Goal: Task Accomplishment & Management: Manage account settings

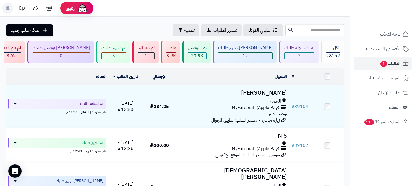
click at [386, 156] on nav "لوحة التحكم الأقسام والمنتجات المنتجات الأقسام الماركات مواصفات المنتجات مواصفا…" at bounding box center [382, 100] width 65 height 186
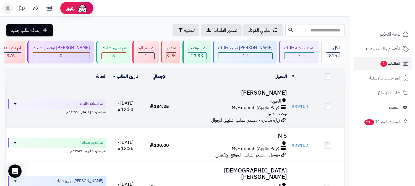
click at [269, 92] on h3 "Manal Alotibai" at bounding box center [233, 93] width 108 height 6
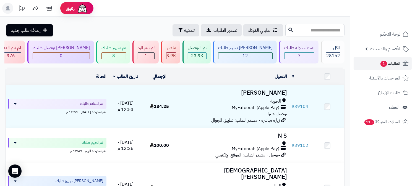
click at [324, 33] on input "text" at bounding box center [314, 30] width 59 height 12
type input "*****"
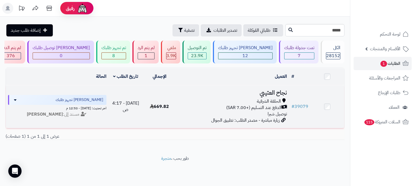
click at [279, 93] on h3 "نجاح العتيبي" at bounding box center [233, 93] width 108 height 6
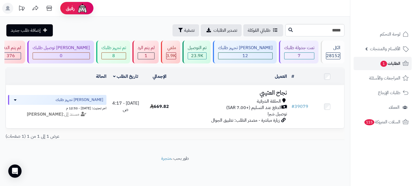
click at [383, 66] on span "1" at bounding box center [383, 64] width 7 height 6
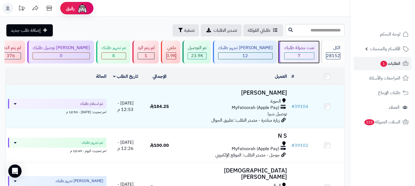
click at [300, 53] on span "7" at bounding box center [299, 56] width 3 height 7
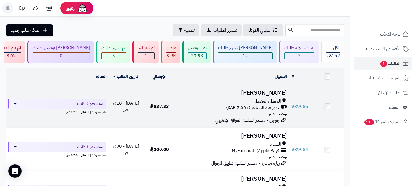
click at [274, 92] on h3 "[PERSON_NAME]" at bounding box center [233, 93] width 108 height 6
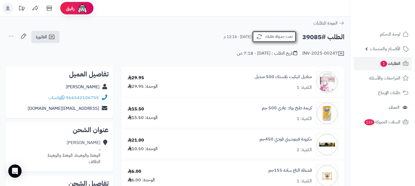
click at [287, 38] on button "تمت جدولة طلبك" at bounding box center [274, 37] width 44 height 12
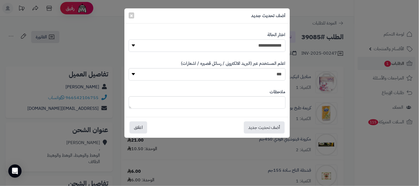
click at [278, 45] on select "**********" at bounding box center [207, 46] width 157 height 12
select select "*"
click at [129, 40] on select "**********" at bounding box center [207, 46] width 157 height 12
click at [270, 129] on button "أضف تحديث جديد" at bounding box center [264, 127] width 41 height 12
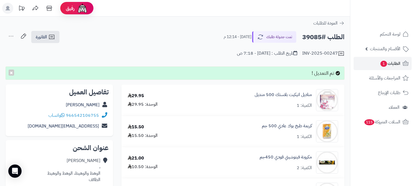
click at [11, 35] on icon at bounding box center [11, 36] width 11 height 11
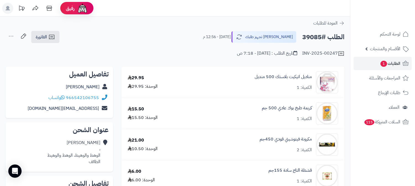
click at [8, 36] on icon at bounding box center [11, 36] width 11 height 11
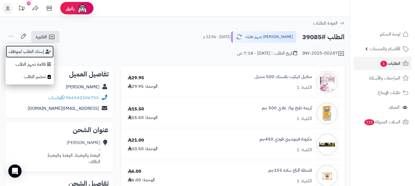
click at [19, 48] on button "إسناد الطلب لموظف" at bounding box center [30, 51] width 48 height 13
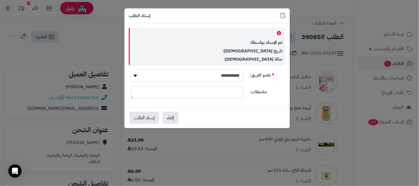
click at [232, 77] on select "**********" at bounding box center [187, 76] width 113 height 12
select select "**"
click at [131, 70] on select "**********" at bounding box center [187, 76] width 113 height 12
click at [136, 121] on button "إسناد الطلب" at bounding box center [145, 118] width 30 height 12
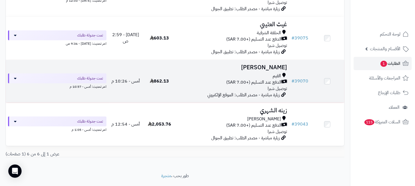
scroll to position [212, 0]
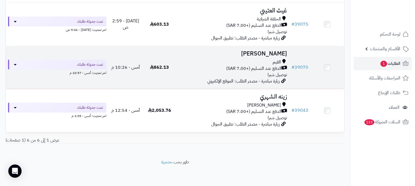
click at [276, 54] on h3 "مصيبيح البقمي" at bounding box center [233, 54] width 108 height 6
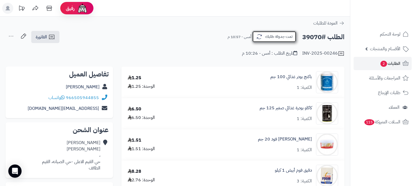
click at [288, 36] on button "تمت جدولة طلبك" at bounding box center [274, 37] width 44 height 12
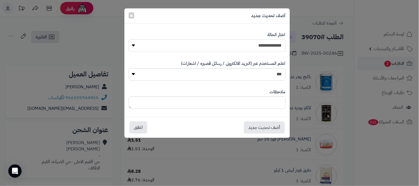
click at [256, 45] on select "**********" at bounding box center [207, 46] width 157 height 12
select select "*"
click at [129, 40] on select "**********" at bounding box center [207, 46] width 157 height 12
click at [266, 128] on button "أضف تحديث جديد" at bounding box center [264, 127] width 41 height 12
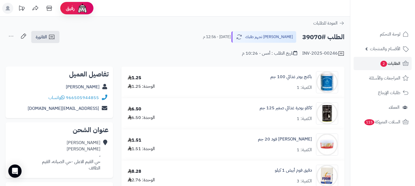
click at [9, 37] on icon at bounding box center [11, 36] width 11 height 11
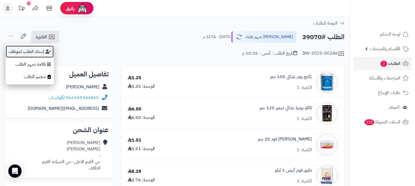
click at [22, 50] on button "إسناد الطلب لموظف" at bounding box center [30, 51] width 48 height 13
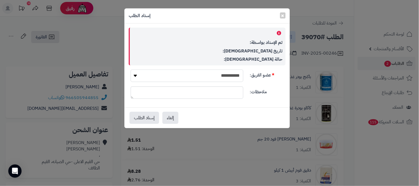
click at [178, 76] on select "**********" at bounding box center [187, 76] width 113 height 12
select select "**"
click at [131, 70] on select "**********" at bounding box center [187, 76] width 113 height 12
click at [151, 115] on button "إسناد الطلب" at bounding box center [145, 118] width 30 height 12
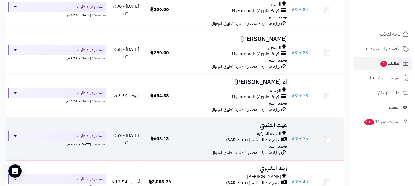
scroll to position [76, 0]
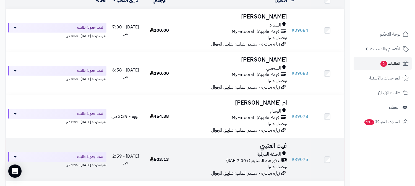
click at [274, 144] on h3 "غيث العتيبي" at bounding box center [233, 146] width 108 height 6
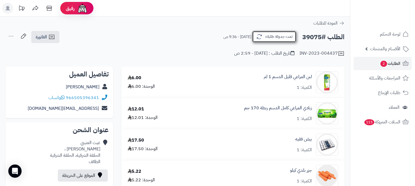
click at [285, 32] on button "تمت جدولة طلبك" at bounding box center [274, 37] width 44 height 12
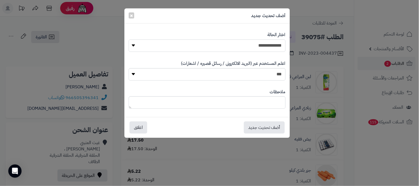
click at [275, 45] on select "**********" at bounding box center [207, 46] width 157 height 12
select select "*"
click at [129, 40] on select "**********" at bounding box center [207, 46] width 157 height 12
click at [266, 125] on button "أضف تحديث جديد" at bounding box center [264, 127] width 41 height 12
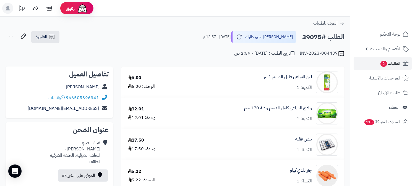
click at [10, 37] on icon at bounding box center [11, 36] width 11 height 11
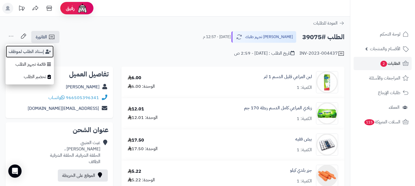
click at [17, 51] on button "إسناد الطلب لموظف" at bounding box center [30, 51] width 48 height 13
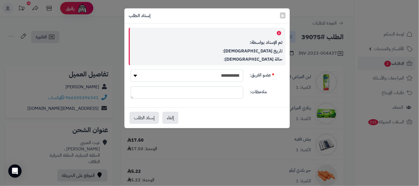
click at [223, 73] on select "**********" at bounding box center [187, 76] width 113 height 12
select select "**"
click at [131, 70] on select "**********" at bounding box center [187, 76] width 113 height 12
click at [151, 115] on button "إسناد الطلب" at bounding box center [145, 118] width 30 height 12
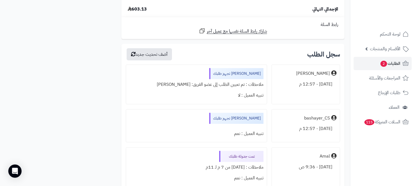
scroll to position [922, 0]
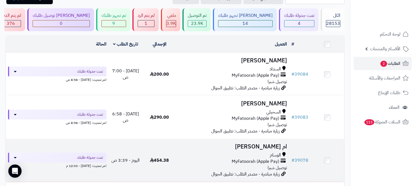
scroll to position [3, 0]
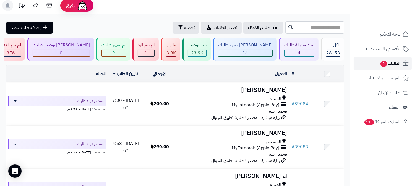
click at [398, 62] on span "الطلبات 2" at bounding box center [390, 64] width 20 height 8
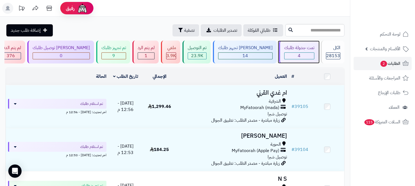
click at [299, 54] on span "4" at bounding box center [299, 56] width 3 height 7
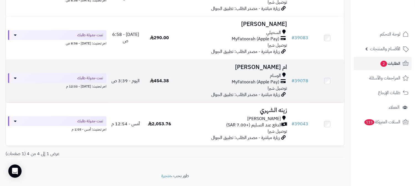
scroll to position [123, 0]
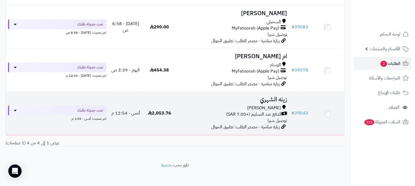
click at [278, 100] on h3 "زينه الشهري" at bounding box center [233, 99] width 108 height 6
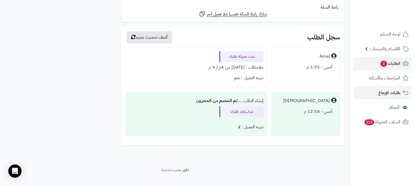
scroll to position [3195, 0]
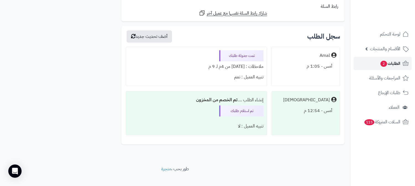
click at [395, 65] on span "الطلبات 2" at bounding box center [390, 64] width 20 height 8
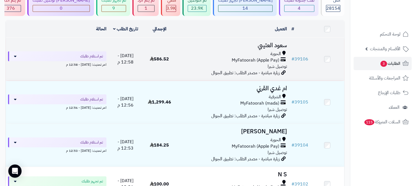
scroll to position [61, 0]
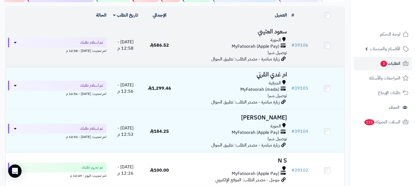
click at [277, 32] on h3 "سعود العتيبي" at bounding box center [233, 31] width 108 height 6
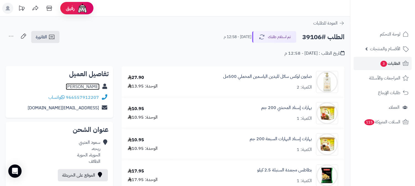
click at [85, 85] on link "[PERSON_NAME]" at bounding box center [83, 87] width 34 height 7
click at [318, 37] on h2 "الطلب #39106" at bounding box center [323, 37] width 42 height 11
click at [317, 37] on h2 "الطلب #39106" at bounding box center [323, 37] width 42 height 11
copy h2 "39106"
click at [396, 63] on span "الطلبات 3" at bounding box center [390, 64] width 20 height 8
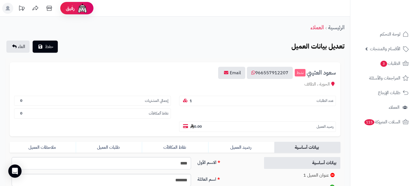
scroll to position [61, 0]
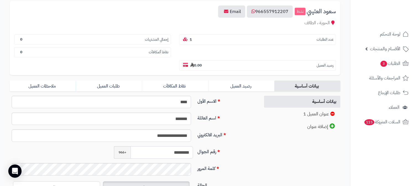
click at [178, 147] on input "*********" at bounding box center [162, 153] width 62 height 12
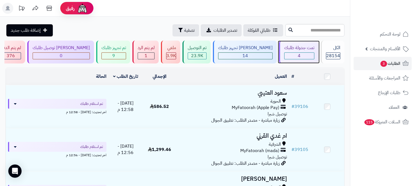
click at [295, 53] on div "4" at bounding box center [300, 56] width 30 height 6
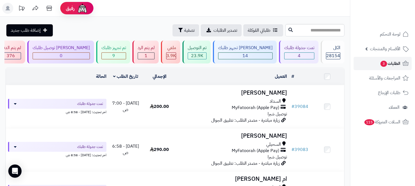
click at [397, 60] on span "الطلبات 3" at bounding box center [390, 64] width 20 height 8
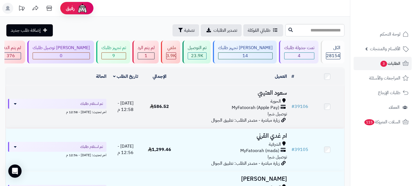
click at [265, 93] on h3 "سعود العتيبي" at bounding box center [233, 93] width 108 height 6
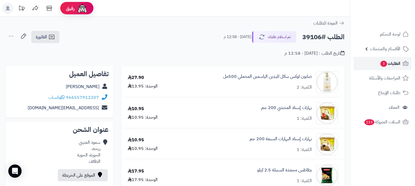
click at [386, 60] on span "الطلبات 3" at bounding box center [390, 64] width 20 height 8
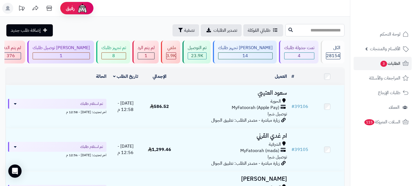
click at [327, 32] on input "text" at bounding box center [314, 30] width 59 height 12
type input "*****"
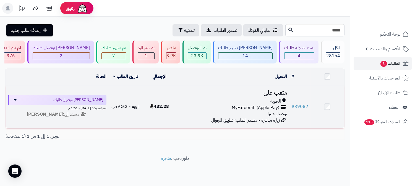
click at [280, 92] on h3 "متعب علي" at bounding box center [233, 93] width 108 height 6
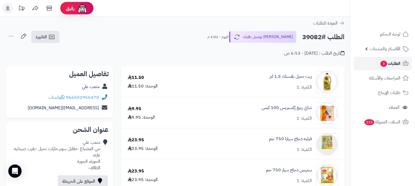
click at [390, 62] on span "الطلبات 3" at bounding box center [390, 64] width 20 height 8
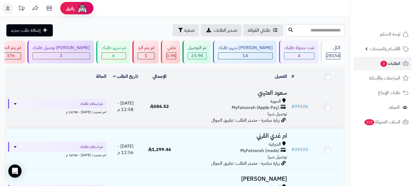
click at [279, 93] on h3 "سعود العتيبي" at bounding box center [233, 93] width 108 height 6
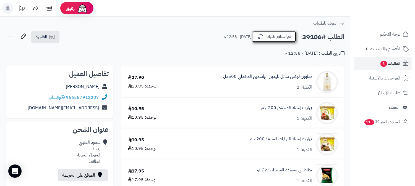
click at [286, 38] on button "تم استلام طلبك" at bounding box center [274, 37] width 44 height 12
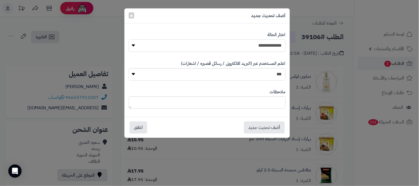
click at [265, 43] on select "**********" at bounding box center [207, 46] width 157 height 12
click at [129, 40] on select "**********" at bounding box center [207, 46] width 157 height 12
drag, startPoint x: 414, startPoint y: 168, endPoint x: 402, endPoint y: 162, distance: 13.0
click at [413, 168] on div "**********" at bounding box center [209, 93] width 419 height 186
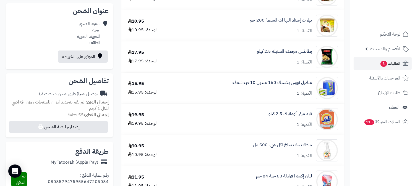
scroll to position [19, 0]
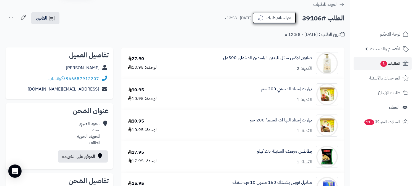
click at [282, 19] on button "تم استلام طلبك" at bounding box center [274, 18] width 44 height 12
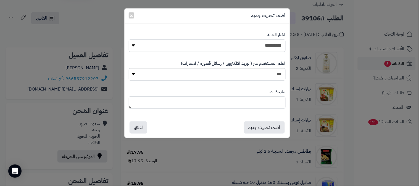
click at [276, 44] on select "**********" at bounding box center [207, 46] width 157 height 12
select select "*"
click at [129, 40] on select "**********" at bounding box center [207, 46] width 157 height 12
click at [259, 126] on button "أضف تحديث جديد" at bounding box center [264, 127] width 41 height 12
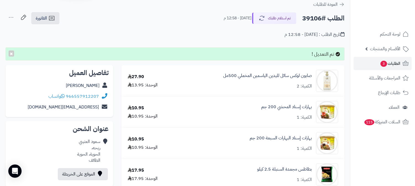
click at [11, 16] on icon at bounding box center [11, 17] width 11 height 11
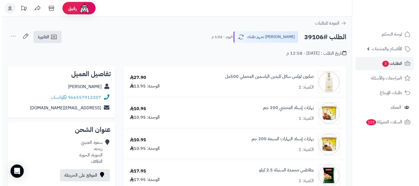
scroll to position [19, 0]
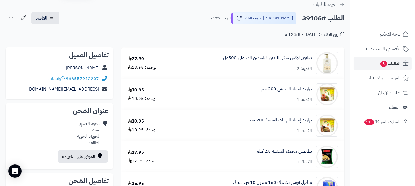
click at [10, 17] on icon at bounding box center [11, 17] width 11 height 11
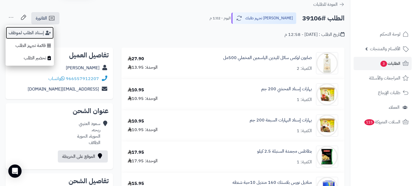
click at [21, 30] on button "إسناد الطلب لموظف" at bounding box center [30, 33] width 48 height 13
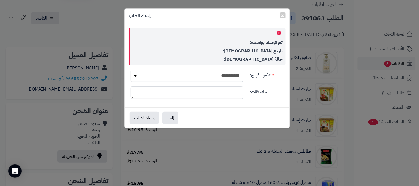
drag, startPoint x: 239, startPoint y: 75, endPoint x: 239, endPoint y: 80, distance: 4.1
click at [239, 75] on select "**********" at bounding box center [187, 76] width 113 height 12
select select "**"
click at [131, 70] on select "**********" at bounding box center [187, 76] width 113 height 12
click at [148, 116] on button "إسناد الطلب" at bounding box center [145, 118] width 30 height 12
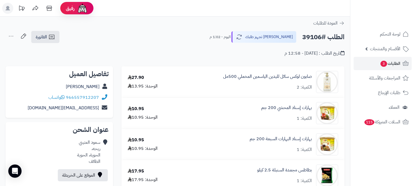
scroll to position [19, 0]
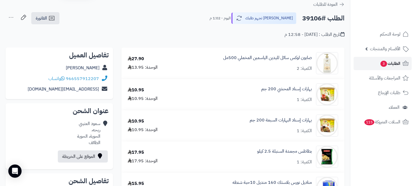
click at [393, 64] on span "الطلبات 3" at bounding box center [390, 64] width 20 height 8
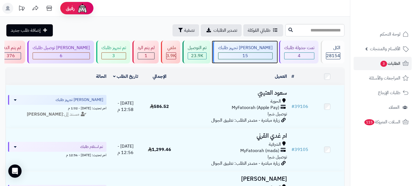
click at [248, 54] on span "15" at bounding box center [246, 56] width 6 height 7
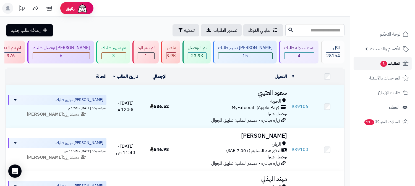
click at [394, 64] on span "الطلبات 3" at bounding box center [390, 64] width 20 height 8
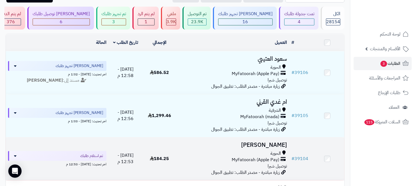
scroll to position [31, 0]
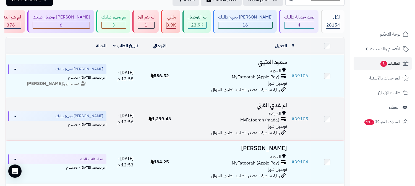
click at [270, 104] on h3 "ام غدي القرني" at bounding box center [233, 105] width 108 height 6
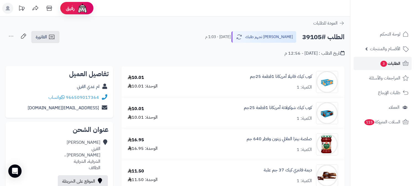
click at [391, 64] on span "الطلبات 3" at bounding box center [390, 64] width 20 height 8
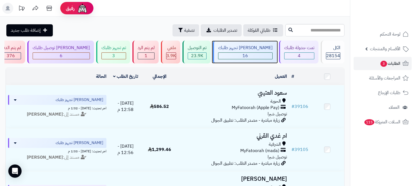
click at [248, 53] on span "16" at bounding box center [246, 56] width 6 height 7
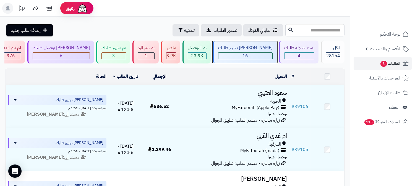
click at [264, 55] on div "16" at bounding box center [245, 56] width 54 height 6
click at [391, 63] on span "الطلبات 3" at bounding box center [390, 64] width 20 height 8
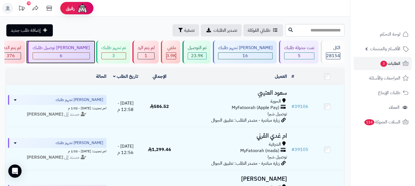
click at [90, 56] on div "6" at bounding box center [61, 56] width 57 height 6
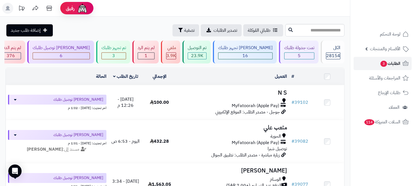
click at [395, 60] on span "الطلبات 3" at bounding box center [390, 64] width 20 height 8
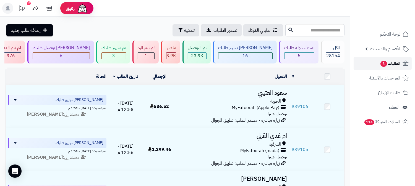
click at [395, 60] on span "الطلبات 3" at bounding box center [390, 64] width 20 height 8
click at [305, 56] on div "5" at bounding box center [300, 56] width 30 height 6
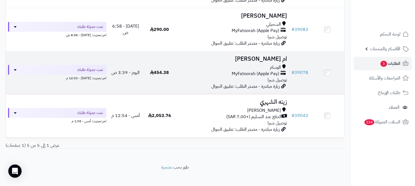
scroll to position [169, 0]
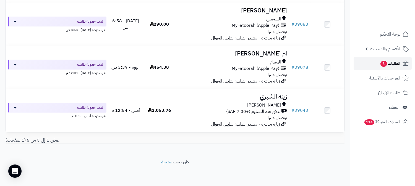
click at [394, 62] on span "الطلبات 3" at bounding box center [390, 64] width 20 height 8
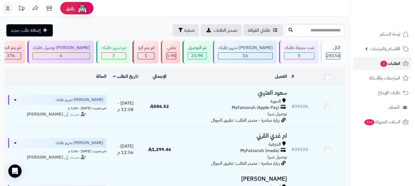
click at [390, 59] on link "الطلبات 3" at bounding box center [383, 63] width 58 height 13
type input "*****"
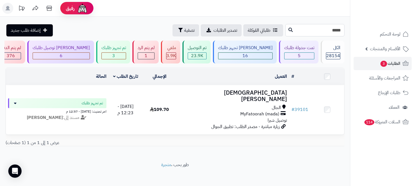
drag, startPoint x: 334, startPoint y: 31, endPoint x: 348, endPoint y: 25, distance: 15.0
click at [348, 27] on div "***** طلباتي المُوكلة تصدير الطلبات تصفية إضافة طلب جديد" at bounding box center [175, 30] width 350 height 12
type input "*****"
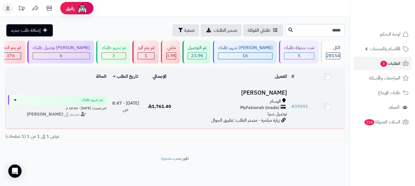
click at [268, 90] on h3 "[PERSON_NAME]" at bounding box center [233, 93] width 108 height 6
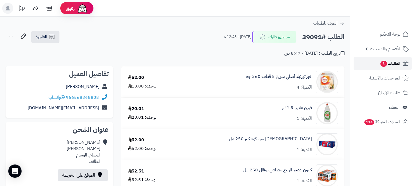
click at [396, 65] on span "الطلبات 3" at bounding box center [390, 64] width 20 height 8
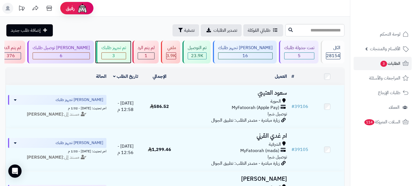
click at [126, 59] on div "3" at bounding box center [114, 56] width 24 height 6
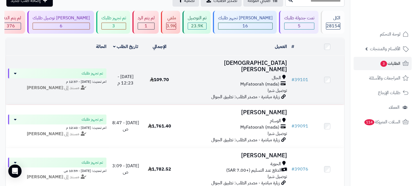
scroll to position [61, 0]
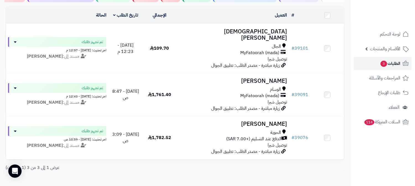
click at [400, 66] on span "الطلبات 3" at bounding box center [390, 64] width 20 height 8
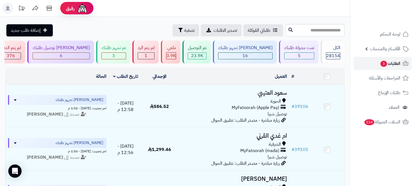
click at [393, 62] on span "الطلبات 3" at bounding box center [390, 64] width 20 height 8
click at [308, 51] on div "تمت جدولة طلبك 5" at bounding box center [299, 52] width 40 height 23
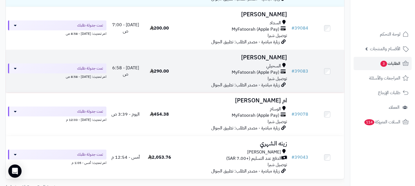
scroll to position [153, 0]
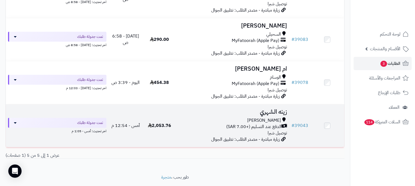
click at [274, 109] on h3 "زينه الشهري" at bounding box center [233, 112] width 108 height 6
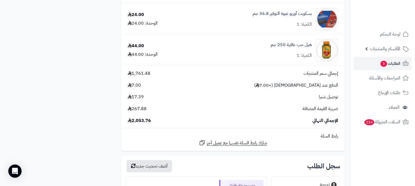
scroll to position [3205, 0]
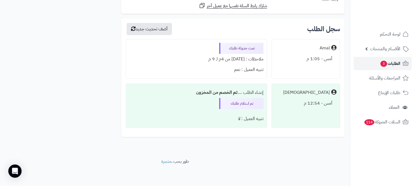
click at [386, 60] on span "الطلبات 3" at bounding box center [390, 64] width 20 height 8
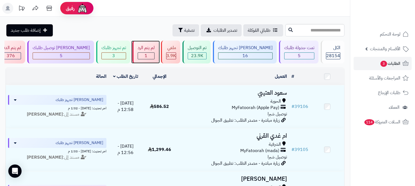
click at [154, 55] on div "1" at bounding box center [146, 56] width 16 height 6
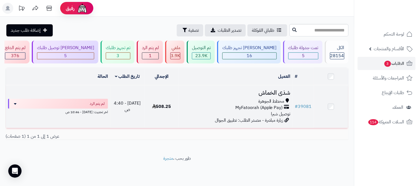
click at [281, 91] on h3 "شذى الخماش" at bounding box center [236, 93] width 110 height 6
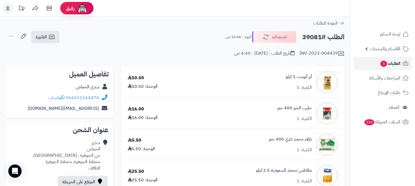
click at [393, 63] on span "الطلبات 3" at bounding box center [390, 64] width 20 height 8
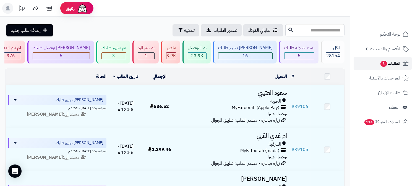
click at [394, 60] on span "الطلبات 3" at bounding box center [390, 64] width 20 height 8
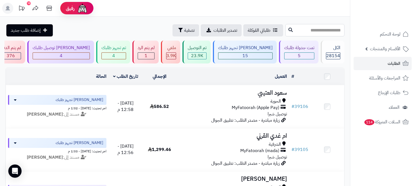
click at [325, 34] on input "text" at bounding box center [314, 30] width 59 height 12
type input "*****"
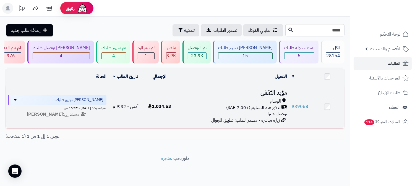
click at [275, 92] on h3 "مؤيد الثقفي" at bounding box center [233, 93] width 108 height 6
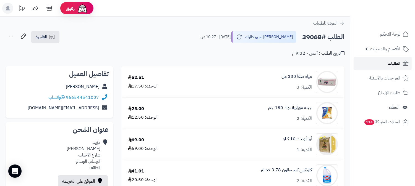
click at [384, 64] on link "الطلبات" at bounding box center [383, 63] width 58 height 13
click at [87, 87] on link "مؤيد الثقفي" at bounding box center [83, 87] width 34 height 7
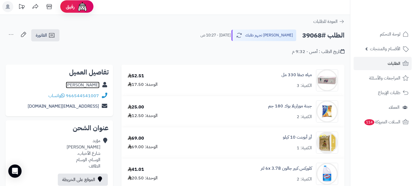
scroll to position [31, 0]
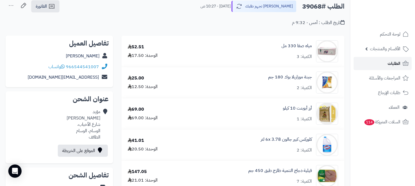
click at [371, 67] on link "الطلبات" at bounding box center [383, 63] width 58 height 13
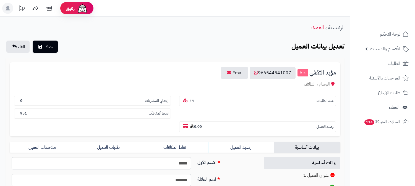
scroll to position [92, 0]
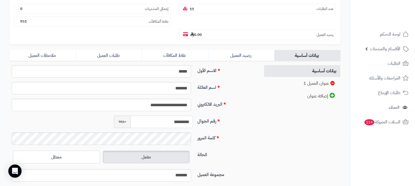
click at [181, 116] on input "*********" at bounding box center [162, 122] width 62 height 12
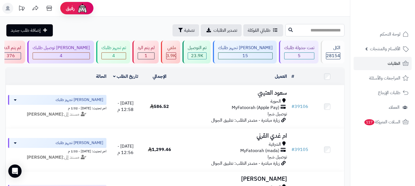
click at [291, 27] on input "text" at bounding box center [314, 30] width 59 height 12
type input "*****"
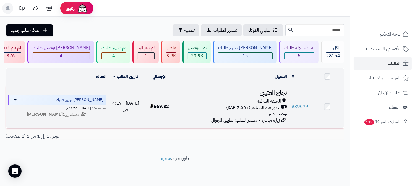
click at [274, 92] on h3 "نجاح العتيبي" at bounding box center [233, 93] width 108 height 6
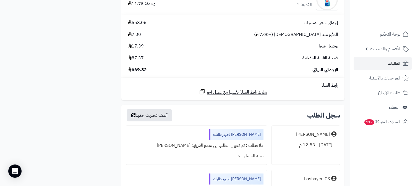
scroll to position [1321, 0]
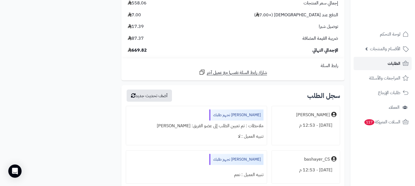
click at [385, 65] on link "الطلبات" at bounding box center [383, 63] width 58 height 13
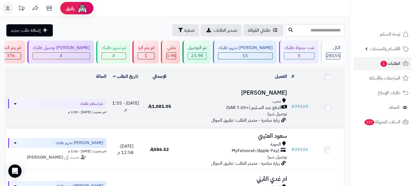
click at [274, 90] on h3 "[PERSON_NAME]" at bounding box center [233, 93] width 108 height 6
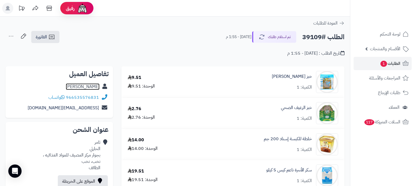
click at [94, 86] on link "ثامر الحارثي" at bounding box center [83, 87] width 34 height 7
click at [311, 37] on h2 "الطلب #39109" at bounding box center [323, 37] width 42 height 11
copy h2 "39109"
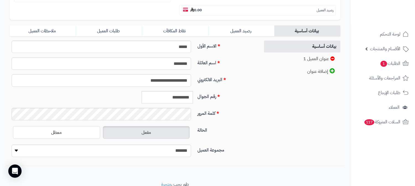
scroll to position [126, 0]
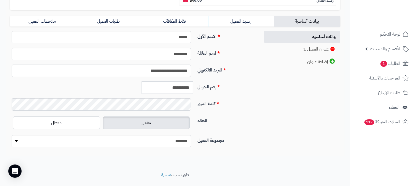
drag, startPoint x: 166, startPoint y: 75, endPoint x: 202, endPoint y: 70, distance: 36.0
click at [202, 82] on div "**********" at bounding box center [132, 90] width 251 height 17
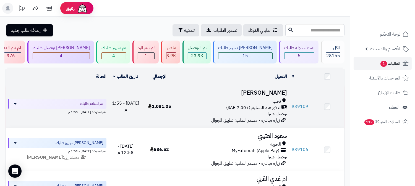
click at [275, 92] on h3 "ثامر الحارثي" at bounding box center [233, 93] width 108 height 6
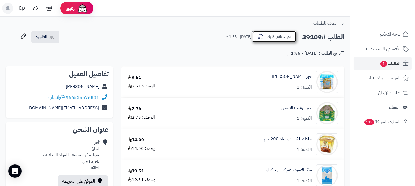
click at [289, 36] on button "تم استلام طلبك" at bounding box center [274, 37] width 44 height 12
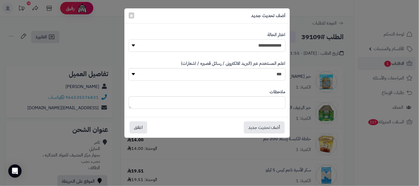
click at [272, 46] on select "**********" at bounding box center [207, 46] width 157 height 12
select select "*"
click at [129, 40] on select "**********" at bounding box center [207, 46] width 157 height 12
click at [266, 127] on button "أضف تحديث جديد" at bounding box center [264, 127] width 41 height 12
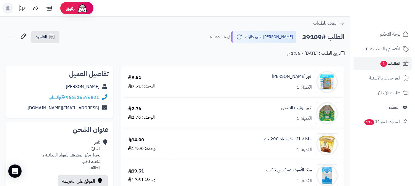
click at [13, 35] on icon at bounding box center [11, 36] width 11 height 11
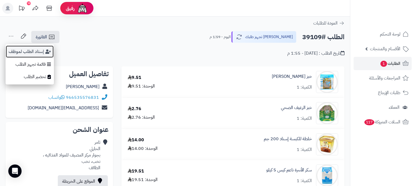
click at [23, 51] on button "إسناد الطلب لموظف" at bounding box center [30, 51] width 48 height 13
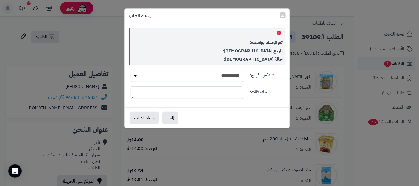
click at [234, 76] on select "**********" at bounding box center [187, 76] width 113 height 12
select select "**"
click at [131, 70] on select "**********" at bounding box center [187, 76] width 113 height 12
click at [140, 119] on button "إسناد الطلب" at bounding box center [145, 118] width 30 height 12
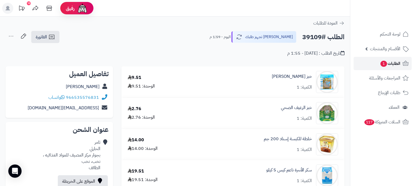
click at [395, 64] on span "الطلبات 1" at bounding box center [390, 64] width 20 height 8
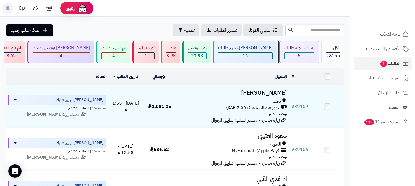
click at [294, 53] on div "5" at bounding box center [300, 56] width 30 height 6
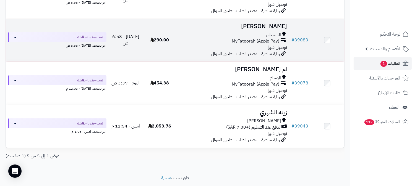
scroll to position [169, 0]
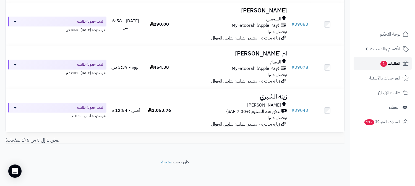
click at [391, 67] on span "الطلبات 1" at bounding box center [390, 64] width 20 height 8
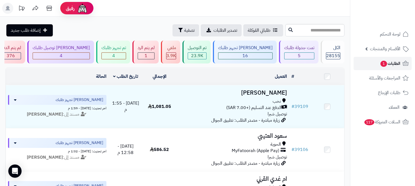
click at [391, 67] on span "الطلبات 1" at bounding box center [390, 64] width 20 height 8
click at [393, 68] on link "الطلبات 1" at bounding box center [383, 63] width 58 height 13
click at [398, 65] on span "الطلبات 1" at bounding box center [390, 64] width 20 height 8
click at [405, 69] on link "الطلبات 1" at bounding box center [383, 63] width 58 height 13
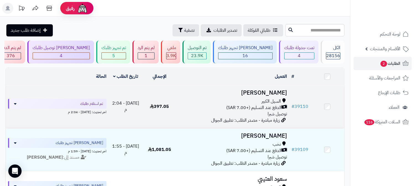
click at [276, 91] on h3 "[PERSON_NAME]" at bounding box center [233, 93] width 108 height 6
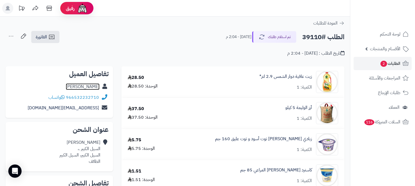
click at [90, 88] on link "[PERSON_NAME]" at bounding box center [83, 87] width 34 height 7
click at [311, 39] on h2 "الطلب #39110" at bounding box center [323, 37] width 42 height 11
copy h2 "39110"
click at [395, 64] on span "الطلبات 2" at bounding box center [390, 64] width 20 height 8
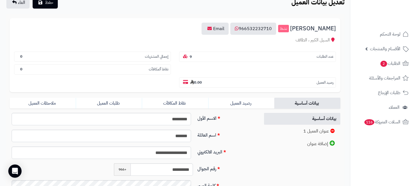
scroll to position [126, 0]
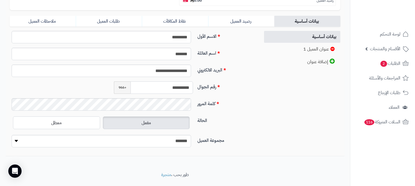
drag, startPoint x: 166, startPoint y: 77, endPoint x: 192, endPoint y: 74, distance: 26.8
click at [192, 82] on input "**********" at bounding box center [162, 88] width 62 height 12
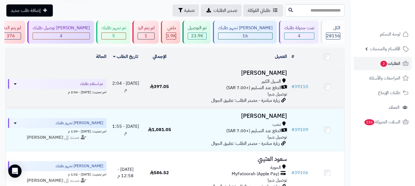
scroll to position [31, 0]
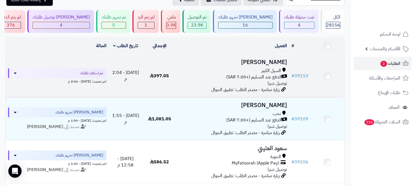
click at [261, 65] on h3 "[PERSON_NAME]" at bounding box center [233, 62] width 108 height 6
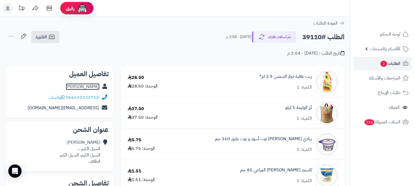
click at [90, 88] on link "عبدالعزيز الثبيتي" at bounding box center [83, 87] width 34 height 7
click at [400, 63] on link "الطلبات 2" at bounding box center [383, 63] width 58 height 13
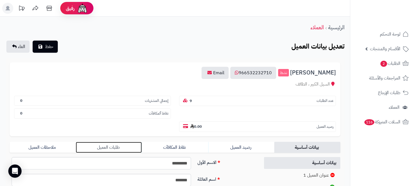
click at [118, 142] on link "طلبات العميل" at bounding box center [109, 147] width 66 height 11
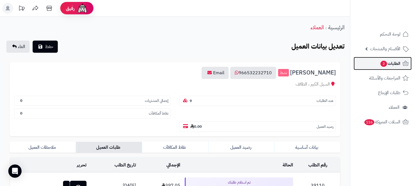
click at [396, 62] on span "الطلبات 2" at bounding box center [390, 64] width 20 height 8
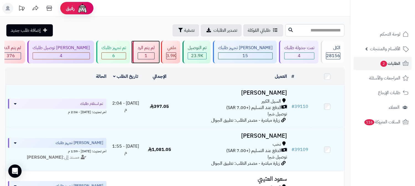
click at [155, 50] on div "لم يتم الرد" at bounding box center [146, 48] width 17 height 6
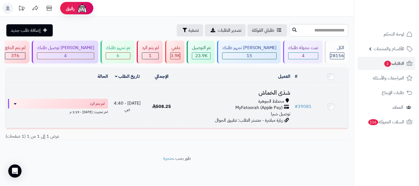
click at [286, 90] on h3 "شذى الخماش" at bounding box center [236, 93] width 110 height 6
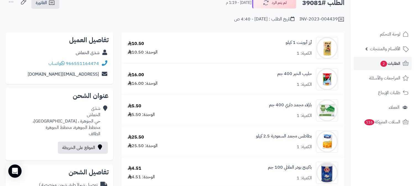
scroll to position [61, 0]
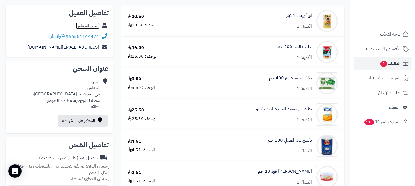
click at [90, 23] on link "شذى الخماش" at bounding box center [88, 25] width 24 height 7
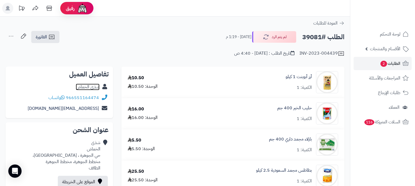
click at [84, 88] on link "شذى الخماش" at bounding box center [88, 87] width 24 height 7
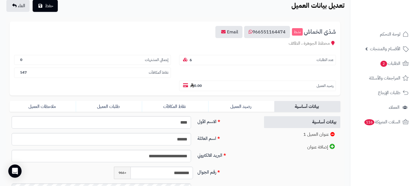
scroll to position [123, 0]
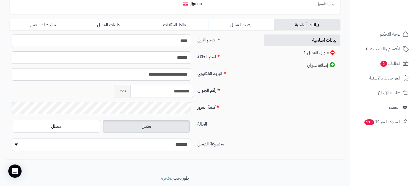
click at [172, 85] on input "*********" at bounding box center [162, 91] width 62 height 12
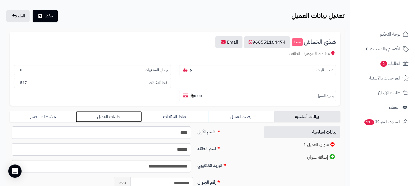
click at [106, 111] on link "طلبات العميل" at bounding box center [109, 116] width 66 height 11
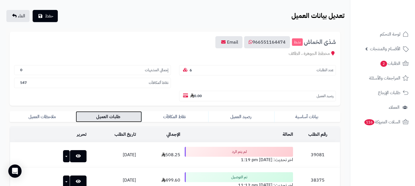
scroll to position [92, 0]
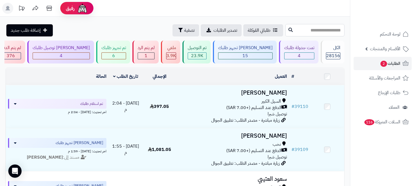
click at [325, 34] on input "text" at bounding box center [314, 30] width 59 height 12
type input "*****"
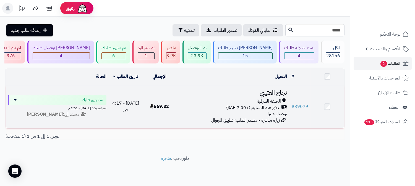
click at [277, 92] on h3 "نجاح العتيبي" at bounding box center [233, 93] width 108 height 6
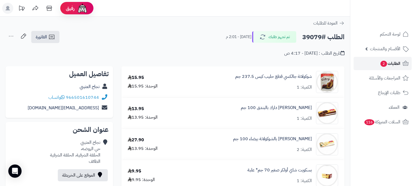
click at [396, 62] on span "الطلبات 2" at bounding box center [390, 64] width 20 height 8
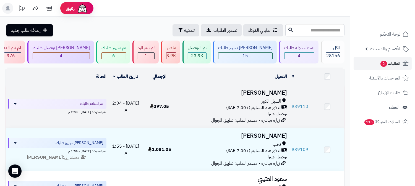
click at [257, 95] on h3 "[PERSON_NAME]" at bounding box center [233, 93] width 108 height 6
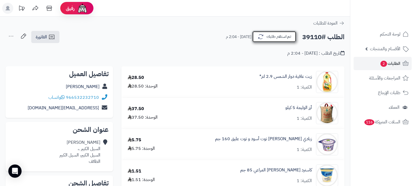
click at [283, 37] on button "تم استلام طلبك" at bounding box center [274, 37] width 44 height 12
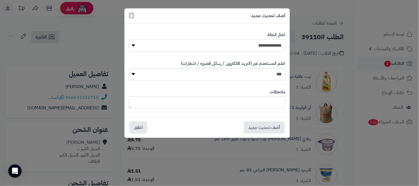
click at [267, 45] on select "**********" at bounding box center [207, 46] width 157 height 12
select select "*"
click at [129, 40] on select "**********" at bounding box center [207, 46] width 157 height 12
click at [264, 129] on button "أضف تحديث جديد" at bounding box center [264, 127] width 41 height 12
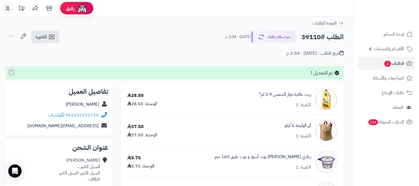
click at [10, 36] on div at bounding box center [209, 93] width 419 height 186
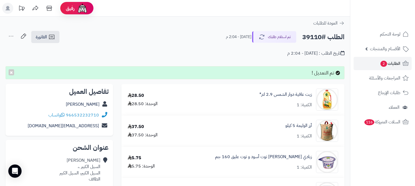
click at [10, 36] on icon at bounding box center [11, 36] width 11 height 11
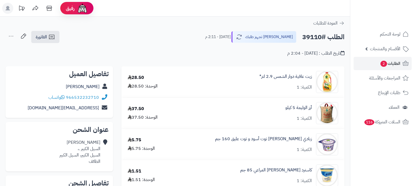
click at [8, 36] on icon at bounding box center [11, 36] width 11 height 11
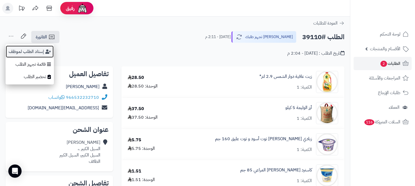
click at [18, 51] on button "إسناد الطلب لموظف" at bounding box center [30, 51] width 48 height 13
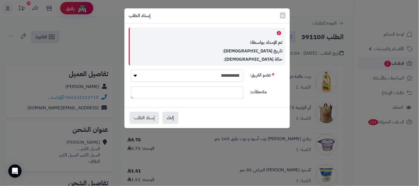
click at [235, 74] on select "**********" at bounding box center [187, 76] width 113 height 12
select select "**"
click at [131, 70] on select "**********" at bounding box center [187, 76] width 113 height 12
click at [136, 114] on button "إسناد الطلب" at bounding box center [145, 118] width 30 height 12
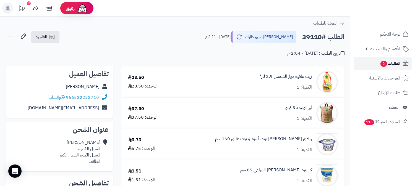
click at [387, 64] on span "الطلبات 2" at bounding box center [390, 64] width 20 height 8
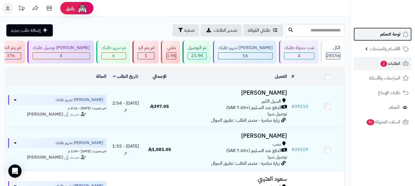
click at [393, 32] on span "لوحة التحكم" at bounding box center [390, 34] width 20 height 8
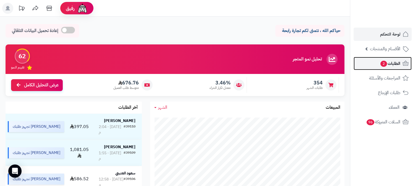
click at [391, 67] on span "الطلبات 2" at bounding box center [390, 64] width 20 height 8
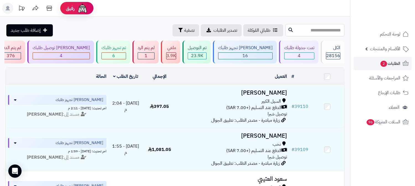
click at [330, 32] on input "text" at bounding box center [314, 30] width 59 height 12
type input "*****"
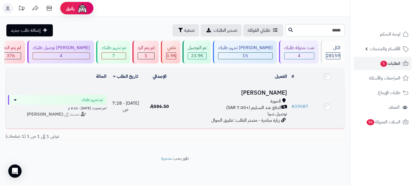
click at [280, 93] on h3 "[PERSON_NAME]" at bounding box center [233, 93] width 108 height 6
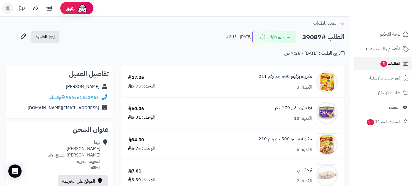
click at [396, 61] on span "الطلبات 5" at bounding box center [390, 64] width 20 height 8
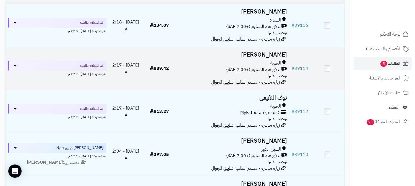
scroll to position [92, 0]
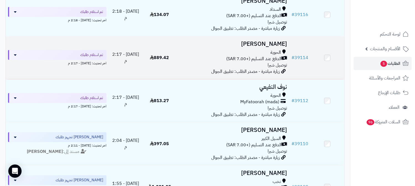
click at [272, 43] on h3 "[PERSON_NAME]" at bounding box center [233, 44] width 108 height 6
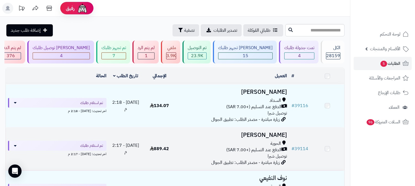
scroll to position [92, 0]
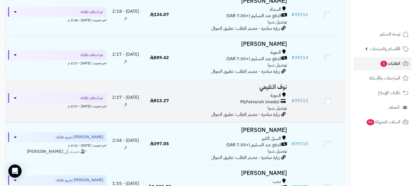
click at [272, 87] on h3 "نوف النفيعي" at bounding box center [233, 87] width 108 height 6
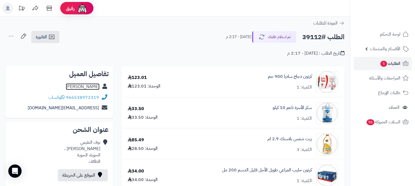
click at [82, 87] on link "نوف النفيعي" at bounding box center [83, 87] width 34 height 7
click at [320, 36] on h2 "الطلب #39112" at bounding box center [323, 37] width 42 height 11
copy h2 "39112"
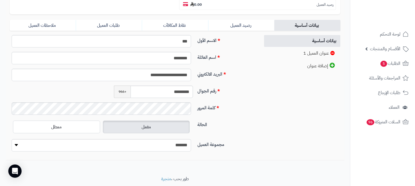
scroll to position [126, 0]
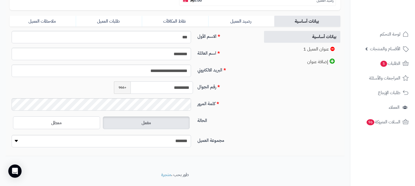
click at [179, 82] on input "*********" at bounding box center [162, 88] width 62 height 12
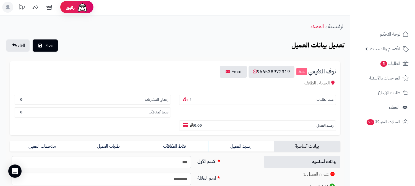
scroll to position [0, 0]
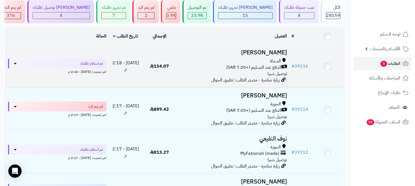
scroll to position [31, 0]
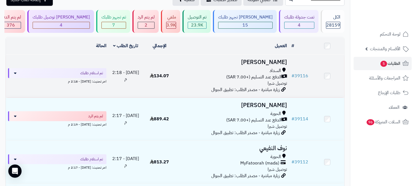
click at [268, 60] on h3 "مها العصيمي" at bounding box center [233, 62] width 108 height 6
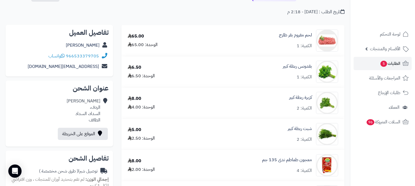
scroll to position [31, 0]
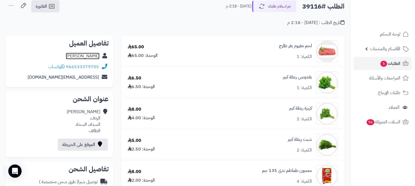
click at [87, 57] on link "مها العصيمي" at bounding box center [83, 56] width 34 height 7
click at [314, 9] on h2 "الطلب #39116" at bounding box center [323, 6] width 42 height 11
copy h2 "39116"
click at [393, 60] on span "الطلبات 5" at bounding box center [390, 64] width 20 height 8
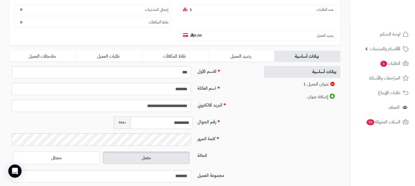
scroll to position [92, 0]
click at [182, 116] on input "*********" at bounding box center [162, 122] width 62 height 12
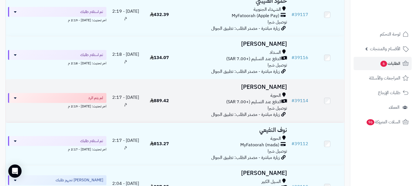
scroll to position [123, 0]
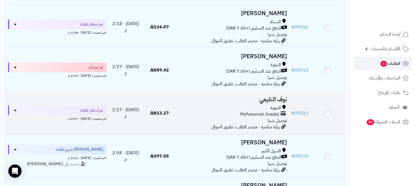
click at [273, 96] on h3 "نوف النفيعي" at bounding box center [233, 99] width 108 height 6
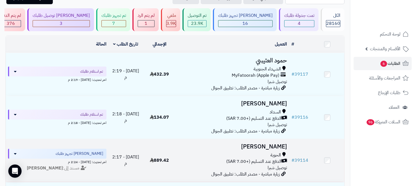
scroll to position [31, 0]
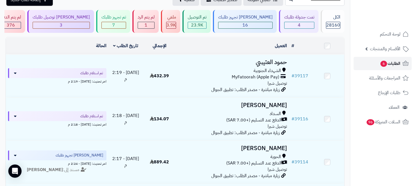
click at [389, 65] on span "الطلبات 6" at bounding box center [390, 64] width 20 height 8
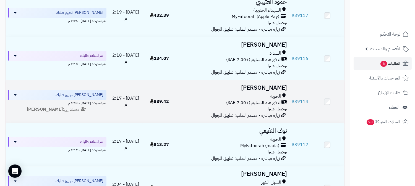
scroll to position [92, 0]
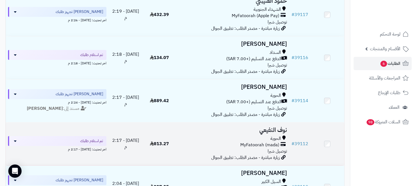
click at [268, 130] on h3 "نوف النفيعي" at bounding box center [233, 130] width 108 height 6
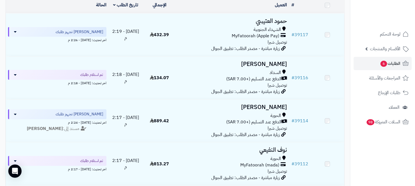
scroll to position [61, 0]
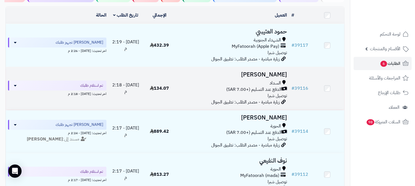
click at [282, 72] on h3 "مها العصيمي" at bounding box center [233, 75] width 108 height 6
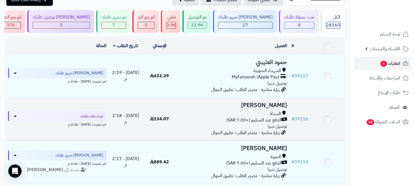
click at [266, 104] on h3 "مها العصيمي" at bounding box center [233, 105] width 108 height 6
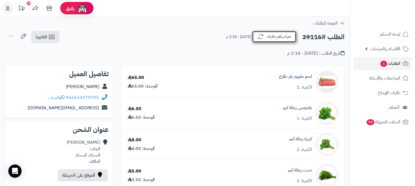
click at [269, 38] on button "تم استلام طلبك" at bounding box center [274, 37] width 44 height 12
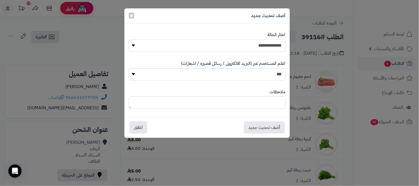
drag, startPoint x: 269, startPoint y: 45, endPoint x: 270, endPoint y: 51, distance: 6.9
click at [269, 45] on select "**********" at bounding box center [207, 46] width 157 height 12
select select "*"
click at [129, 40] on select "**********" at bounding box center [207, 46] width 157 height 12
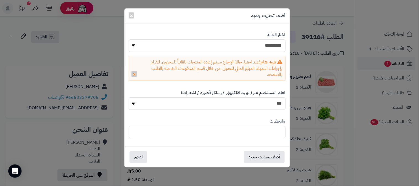
click at [273, 134] on textarea at bounding box center [207, 132] width 157 height 12
type textarea "**********"
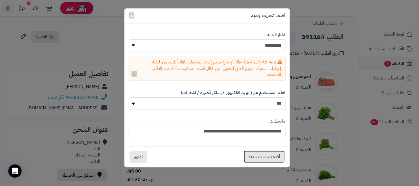
click at [275, 155] on button "أضف تحديث جديد" at bounding box center [264, 157] width 41 height 12
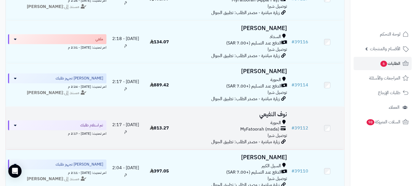
scroll to position [123, 0]
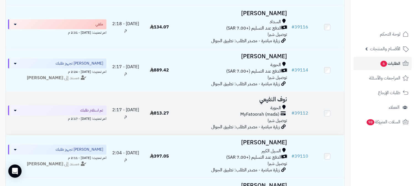
click at [275, 100] on h3 "نوف النفيعي" at bounding box center [233, 99] width 108 height 6
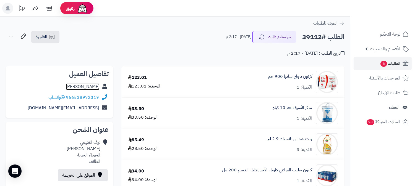
click at [96, 88] on link "[PERSON_NAME]" at bounding box center [83, 87] width 34 height 7
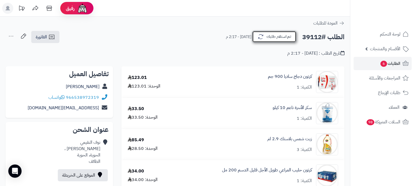
click at [275, 39] on button "تم استلام طلبك" at bounding box center [274, 37] width 44 height 12
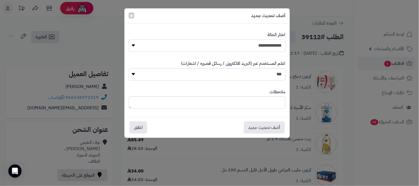
drag, startPoint x: 273, startPoint y: 47, endPoint x: 273, endPoint y: 51, distance: 3.6
click at [273, 47] on select "**********" at bounding box center [207, 46] width 157 height 12
select select "*"
click at [129, 40] on select "**********" at bounding box center [207, 46] width 157 height 12
click at [271, 128] on button "أضف تحديث جديد" at bounding box center [264, 127] width 41 height 12
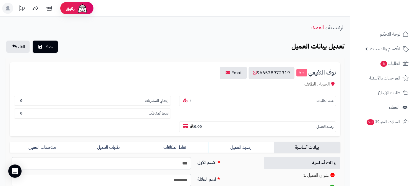
scroll to position [126, 0]
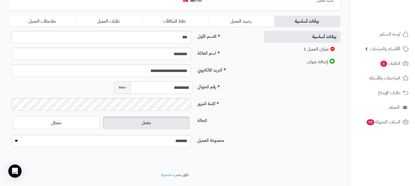
click at [175, 82] on input "*********" at bounding box center [162, 88] width 62 height 12
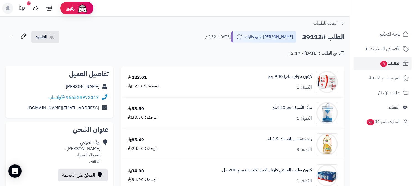
click at [7, 35] on icon at bounding box center [11, 36] width 11 height 11
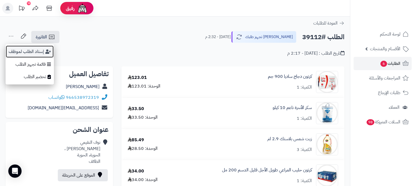
click at [14, 48] on button "إسناد الطلب لموظف" at bounding box center [30, 51] width 48 height 13
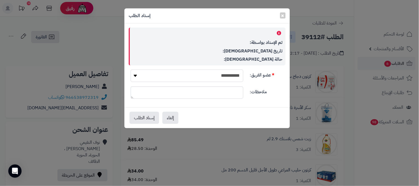
click at [228, 73] on select "**********" at bounding box center [187, 76] width 113 height 12
select select "**"
click at [131, 70] on select "**********" at bounding box center [187, 76] width 113 height 12
click at [136, 121] on button "إسناد الطلب" at bounding box center [145, 118] width 30 height 12
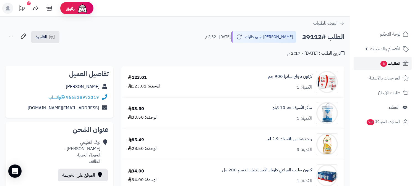
click at [388, 62] on span "الطلبات 6" at bounding box center [390, 64] width 20 height 8
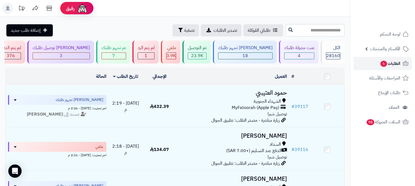
click at [391, 63] on span "الطلبات 6" at bounding box center [390, 64] width 20 height 8
click at [394, 64] on span "الطلبات 6" at bounding box center [390, 64] width 20 height 8
click at [396, 64] on span "الطلبات 6" at bounding box center [390, 64] width 20 height 8
click at [396, 64] on span "الطلبات" at bounding box center [394, 64] width 13 height 8
click at [399, 65] on span "الطلبات" at bounding box center [394, 64] width 13 height 8
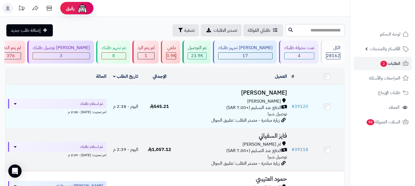
click at [272, 133] on h3 "فايز السفياني" at bounding box center [233, 136] width 108 height 6
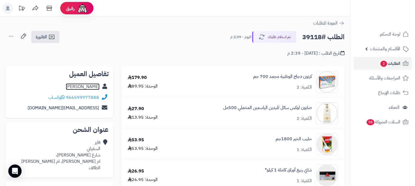
click at [87, 84] on link "فايز السفياني" at bounding box center [83, 87] width 34 height 7
click at [312, 37] on h2 "الطلب #39118" at bounding box center [323, 37] width 42 height 11
copy h2 "39118"
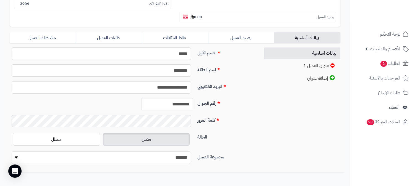
scroll to position [123, 0]
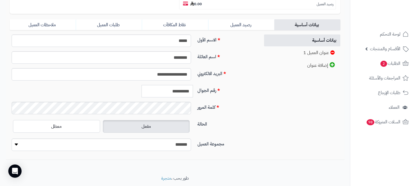
drag, startPoint x: 165, startPoint y: 78, endPoint x: 191, endPoint y: 76, distance: 25.5
click at [193, 85] on div "**********" at bounding box center [154, 91] width 84 height 12
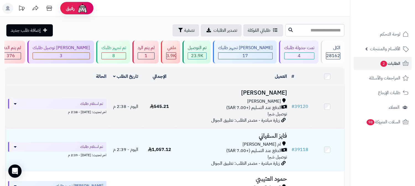
click at [277, 90] on h3 "[PERSON_NAME]" at bounding box center [233, 93] width 108 height 6
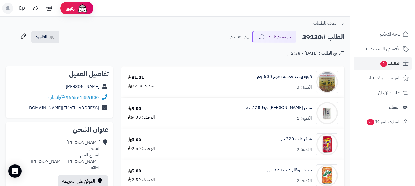
scroll to position [31, 0]
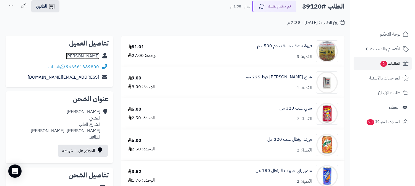
click at [97, 55] on link "محمد العتيبي" at bounding box center [83, 56] width 34 height 7
click at [313, 11] on h2 "الطلب #39120" at bounding box center [323, 6] width 42 height 11
copy h2 "39120"
click at [395, 62] on span "الطلبات 2" at bounding box center [390, 64] width 20 height 8
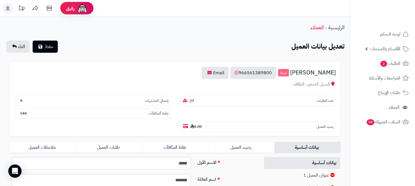
scroll to position [123, 0]
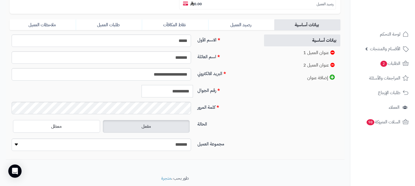
drag, startPoint x: 165, startPoint y: 79, endPoint x: 194, endPoint y: 78, distance: 28.8
click at [194, 85] on div "**********" at bounding box center [154, 91] width 84 height 12
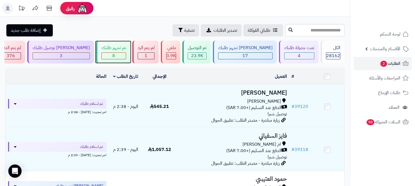
click at [126, 51] on div "تم تجهيز طلبك" at bounding box center [113, 48] width 25 height 6
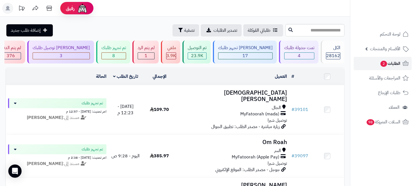
click at [400, 64] on span "الطلبات 2" at bounding box center [390, 64] width 20 height 8
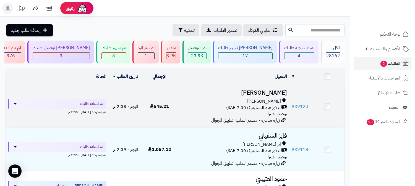
click at [275, 90] on h3 "محمد العتيبي" at bounding box center [233, 93] width 108 height 6
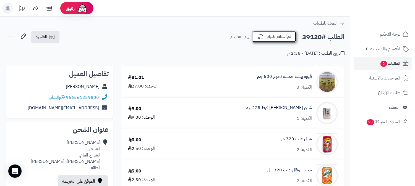
click at [287, 36] on button "تم استلام طلبك" at bounding box center [274, 37] width 44 height 12
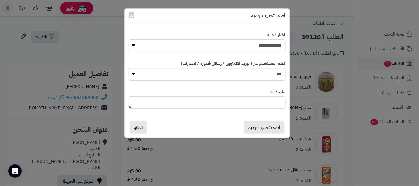
click at [275, 48] on select "**********" at bounding box center [207, 46] width 157 height 12
select select "*"
click at [129, 40] on select "**********" at bounding box center [207, 46] width 157 height 12
click at [281, 127] on button "أضف تحديث جديد" at bounding box center [264, 127] width 41 height 12
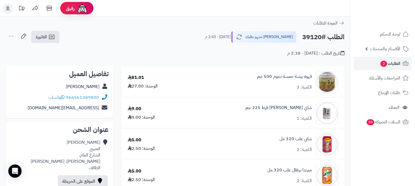
click at [10, 35] on icon at bounding box center [11, 36] width 11 height 11
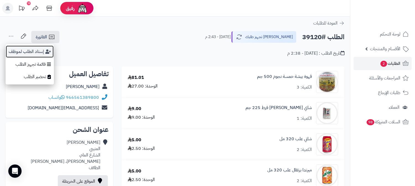
click at [27, 47] on button "إسناد الطلب لموظف" at bounding box center [30, 51] width 48 height 13
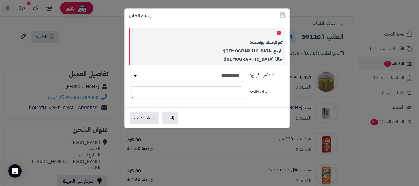
click at [235, 74] on select "**********" at bounding box center [187, 76] width 113 height 12
select select "**"
click at [131, 70] on select "**********" at bounding box center [187, 76] width 113 height 12
click at [137, 116] on button "إسناد الطلب" at bounding box center [145, 118] width 30 height 12
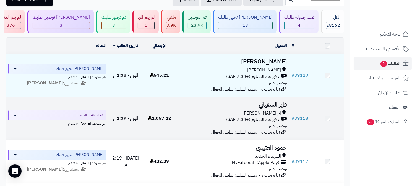
scroll to position [31, 0]
click at [273, 103] on h3 "فايز السفياني" at bounding box center [233, 105] width 108 height 6
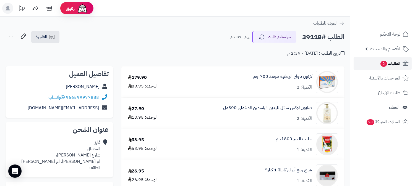
click at [395, 64] on span "الطلبات 2" at bounding box center [390, 64] width 20 height 8
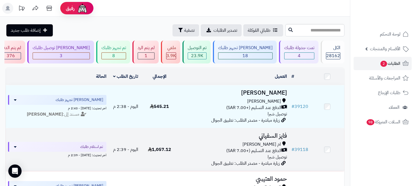
click at [278, 134] on h3 "فايز السفياني" at bounding box center [233, 136] width 108 height 6
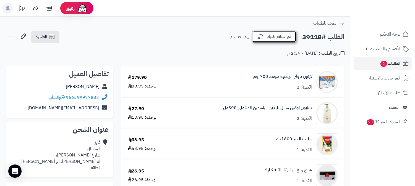
click at [280, 32] on button "تم استلام طلبك" at bounding box center [274, 37] width 44 height 12
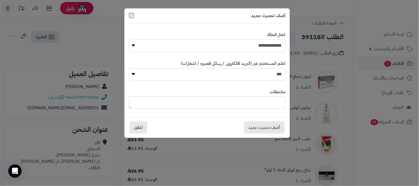
click at [272, 47] on select "**********" at bounding box center [207, 46] width 157 height 12
select select "*"
click at [129, 40] on select "**********" at bounding box center [207, 46] width 157 height 12
click at [267, 126] on button "أضف تحديث جديد" at bounding box center [264, 127] width 41 height 12
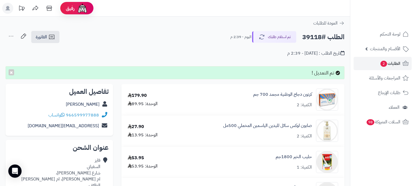
click at [7, 36] on icon at bounding box center [11, 36] width 11 height 11
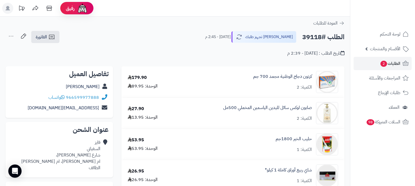
click at [12, 34] on icon at bounding box center [11, 36] width 11 height 11
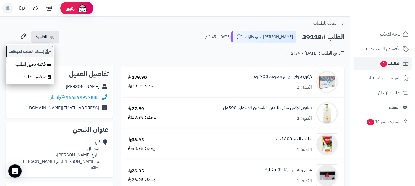
click at [18, 48] on button "إسناد الطلب لموظف" at bounding box center [30, 51] width 48 height 13
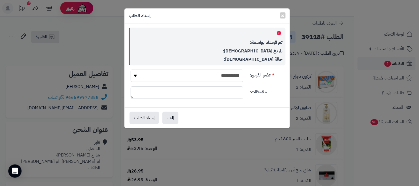
click at [168, 74] on select "**********" at bounding box center [187, 76] width 113 height 12
select select "**"
click at [131, 70] on select "**********" at bounding box center [187, 76] width 113 height 12
click at [152, 114] on button "إسناد الطلب" at bounding box center [145, 118] width 30 height 12
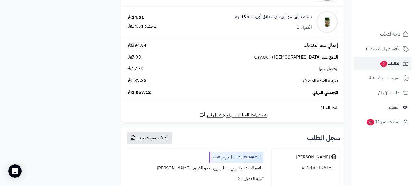
scroll to position [1382, 0]
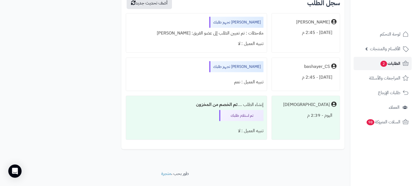
click at [389, 61] on span "الطلبات 2" at bounding box center [390, 64] width 20 height 8
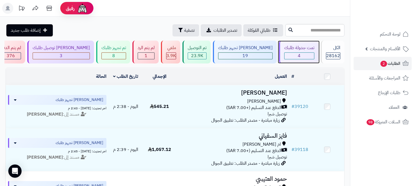
click at [305, 56] on div "4" at bounding box center [300, 56] width 30 height 6
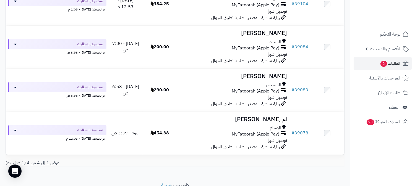
scroll to position [92, 0]
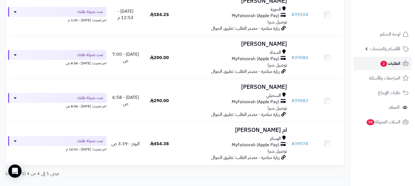
click at [399, 62] on span "الطلبات 2" at bounding box center [390, 64] width 20 height 8
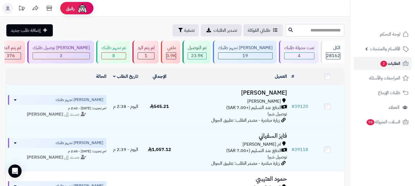
click at [390, 63] on span "الطلبات 2" at bounding box center [390, 64] width 20 height 8
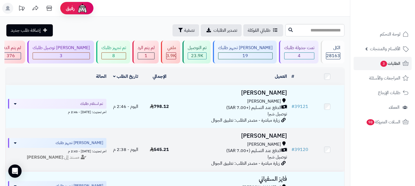
click at [277, 136] on h3 "محمد العتيبي" at bounding box center [233, 136] width 108 height 6
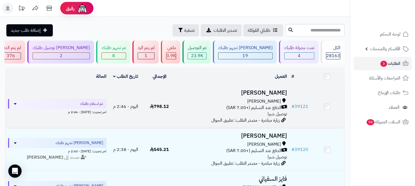
click at [272, 93] on h3 "[PERSON_NAME]" at bounding box center [233, 93] width 108 height 6
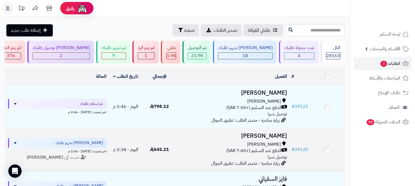
click at [264, 136] on h3 "[PERSON_NAME]" at bounding box center [233, 136] width 108 height 6
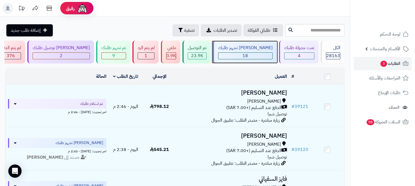
click at [267, 50] on div "[PERSON_NAME] تجهيز طلبك" at bounding box center [245, 48] width 54 height 6
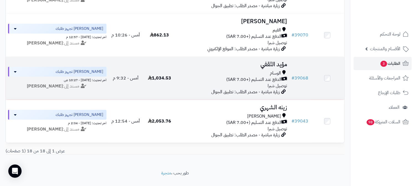
scroll to position [734, 0]
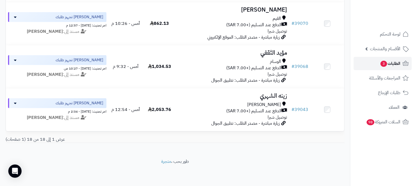
click at [394, 64] on span "الطلبات 3" at bounding box center [390, 64] width 20 height 8
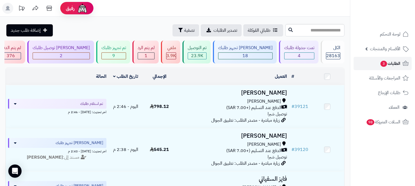
click at [394, 63] on span "الطلبات 3" at bounding box center [390, 64] width 20 height 8
click at [266, 55] on div "18" at bounding box center [245, 56] width 54 height 6
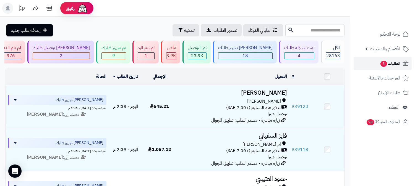
click at [393, 60] on span "الطلبات 3" at bounding box center [390, 64] width 20 height 8
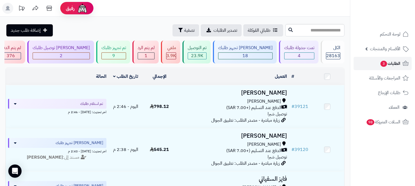
click at [391, 64] on span "الطلبات 3" at bounding box center [390, 64] width 20 height 8
click at [377, 83] on link "المراجعات والأسئلة" at bounding box center [383, 78] width 58 height 13
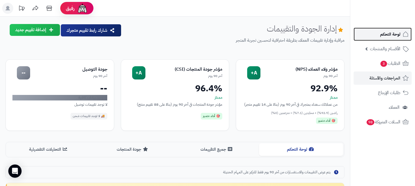
click at [390, 36] on span "لوحة التحكم" at bounding box center [390, 34] width 20 height 8
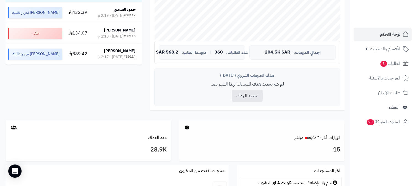
scroll to position [184, 0]
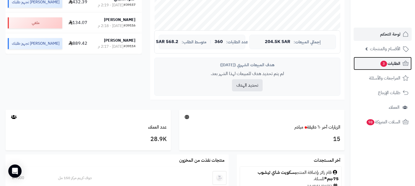
click at [394, 61] on span "الطلبات 3" at bounding box center [390, 64] width 20 height 8
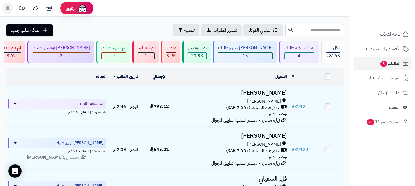
click at [340, 28] on input "text" at bounding box center [314, 30] width 59 height 12
type input "*****"
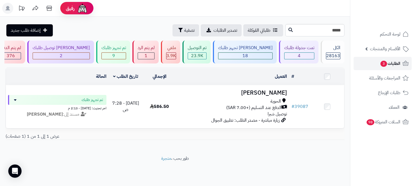
click at [385, 64] on span "3" at bounding box center [383, 64] width 7 height 6
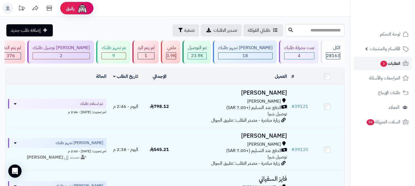
click at [392, 61] on span "الطلبات 3" at bounding box center [390, 64] width 20 height 8
click at [388, 64] on span "الطلبات 3" at bounding box center [390, 64] width 20 height 8
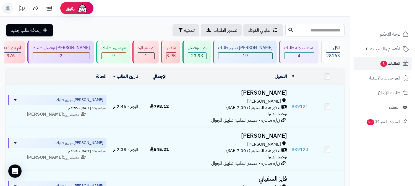
click at [309, 31] on input "text" at bounding box center [314, 30] width 59 height 12
type input "*****"
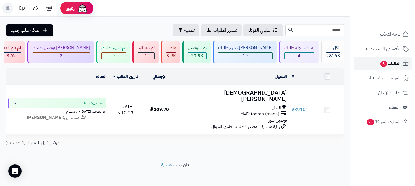
click at [394, 64] on span "الطلبات 3" at bounding box center [390, 64] width 20 height 8
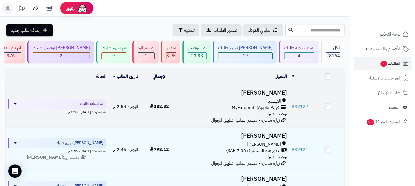
click at [273, 95] on h3 "[PERSON_NAME]" at bounding box center [233, 93] width 108 height 6
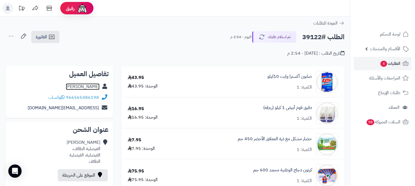
click at [92, 85] on link "محمد محمد" at bounding box center [83, 87] width 34 height 7
click at [314, 37] on h2 "الطلب #39122" at bounding box center [323, 37] width 42 height 11
copy h2 "39122"
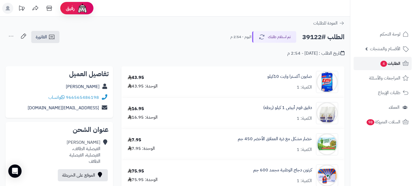
click at [396, 64] on span "الطلبات 4" at bounding box center [390, 64] width 20 height 8
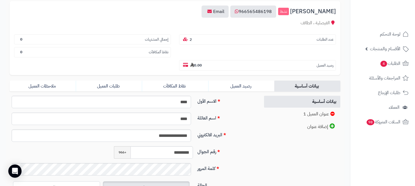
scroll to position [61, 0]
click at [172, 147] on input "*********" at bounding box center [162, 153] width 62 height 12
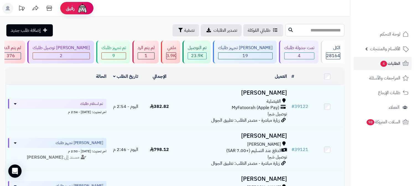
click at [324, 28] on input "text" at bounding box center [314, 30] width 59 height 12
type input "*****"
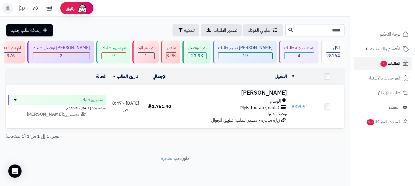
click at [392, 64] on span "الطلبات 4" at bounding box center [390, 64] width 20 height 8
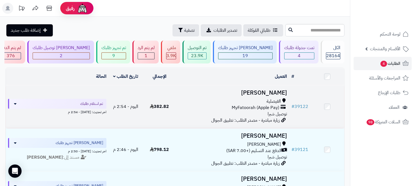
click at [230, 100] on div "الفيصلية" at bounding box center [233, 101] width 108 height 6
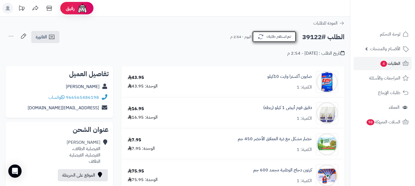
click at [279, 39] on button "تم استلام طلبك" at bounding box center [274, 37] width 44 height 12
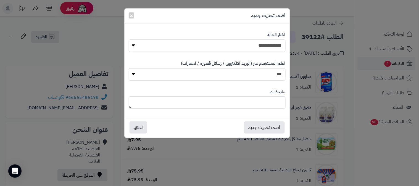
click at [270, 43] on select "**********" at bounding box center [207, 46] width 157 height 12
select select "*"
click at [129, 40] on select "**********" at bounding box center [207, 46] width 157 height 12
click at [274, 123] on button "أضف تحديث جديد" at bounding box center [264, 127] width 41 height 12
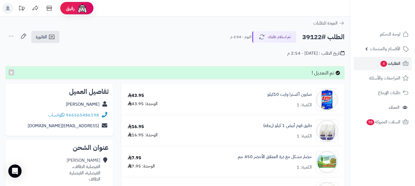
click at [14, 33] on icon at bounding box center [11, 36] width 11 height 11
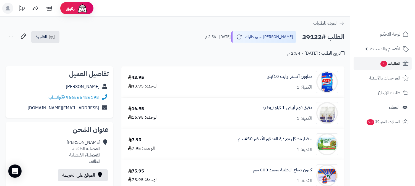
click at [13, 35] on icon at bounding box center [11, 36] width 11 height 11
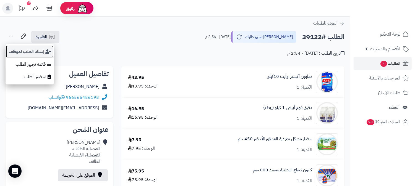
click at [34, 50] on button "إسناد الطلب لموظف" at bounding box center [30, 51] width 48 height 13
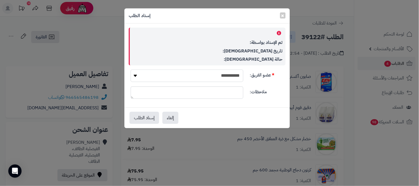
click at [236, 74] on select "**********" at bounding box center [187, 76] width 113 height 12
select select "**"
click at [131, 70] on select "**********" at bounding box center [187, 76] width 113 height 12
click at [144, 115] on button "إسناد الطلب" at bounding box center [145, 118] width 30 height 12
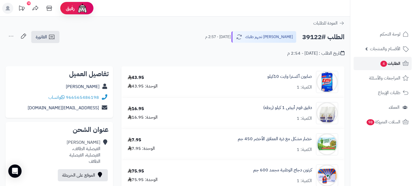
click at [390, 60] on span "الطلبات 4" at bounding box center [390, 64] width 20 height 8
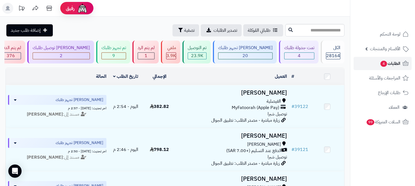
click at [388, 61] on span "الطلبات 4" at bounding box center [390, 64] width 20 height 8
click at [385, 63] on span "4" at bounding box center [383, 64] width 7 height 6
click at [397, 63] on span "الطلبات 4" at bounding box center [390, 64] width 20 height 8
click at [154, 54] on div "1" at bounding box center [146, 56] width 16 height 6
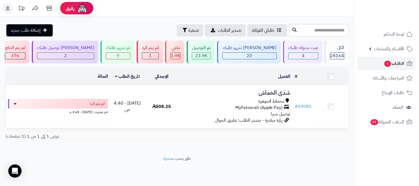
click at [403, 69] on link "الطلبات 4" at bounding box center [387, 63] width 58 height 13
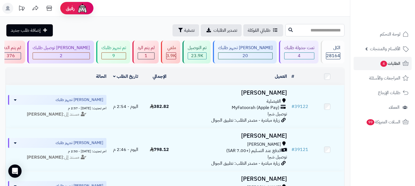
click at [333, 32] on input "text" at bounding box center [314, 30] width 59 height 12
type input "*****"
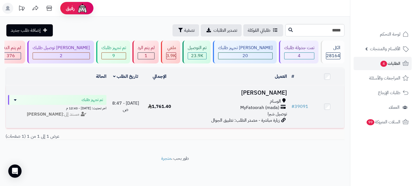
click at [268, 90] on h3 "[PERSON_NAME]" at bounding box center [233, 93] width 108 height 6
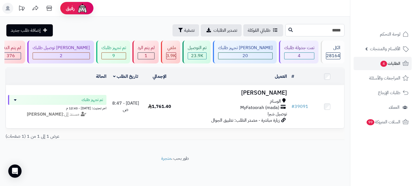
click at [334, 30] on input "*****" at bounding box center [314, 30] width 59 height 12
type input "*****"
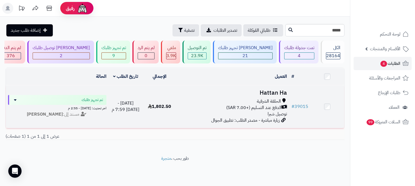
click at [276, 93] on h3 "Hattan Ha" at bounding box center [233, 93] width 108 height 6
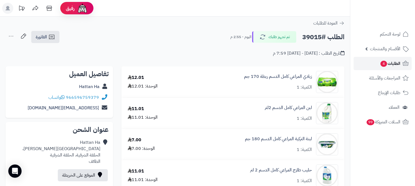
click at [396, 60] on span "الطلبات 4" at bounding box center [390, 64] width 20 height 8
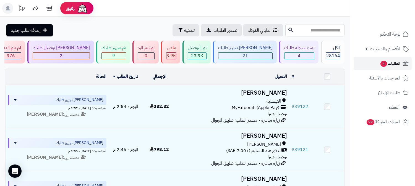
click at [385, 60] on span "الطلبات 4" at bounding box center [390, 64] width 20 height 8
click at [306, 30] on input "text" at bounding box center [314, 30] width 59 height 12
type input "*****"
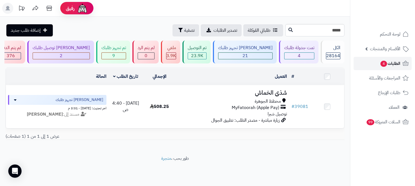
click at [387, 65] on span "الطلبات 4" at bounding box center [390, 64] width 20 height 8
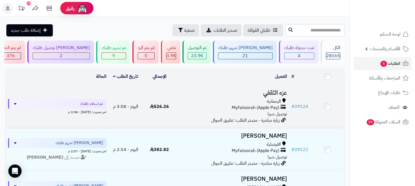
click at [280, 90] on h3 "عزه الثقفي" at bounding box center [233, 93] width 108 height 6
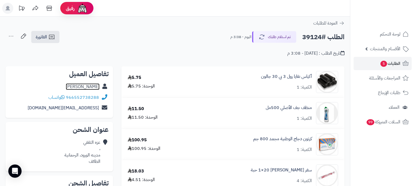
click at [89, 87] on link "عزه الثقفي" at bounding box center [83, 87] width 34 height 7
click at [316, 39] on h2 "الطلب #39124" at bounding box center [323, 37] width 42 height 11
copy h2 "39124"
click at [400, 62] on link "الطلبات 5" at bounding box center [383, 63] width 58 height 13
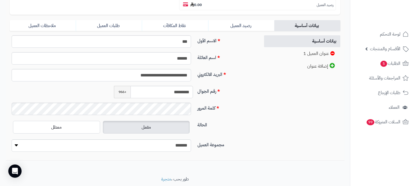
scroll to position [123, 0]
click at [170, 85] on input "*********" at bounding box center [162, 91] width 62 height 12
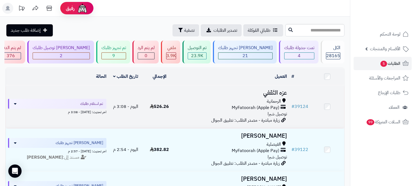
click at [279, 91] on h3 "عزه الثقفي" at bounding box center [233, 93] width 108 height 6
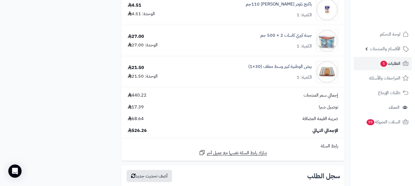
scroll to position [553, 0]
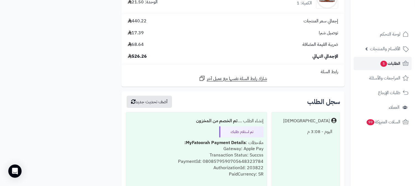
click at [390, 64] on span "الطلبات 5" at bounding box center [390, 64] width 20 height 8
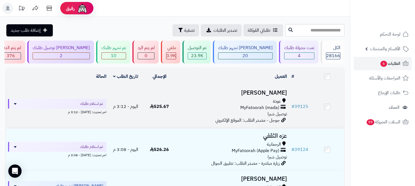
click at [281, 92] on h3 "[PERSON_NAME]" at bounding box center [233, 93] width 108 height 6
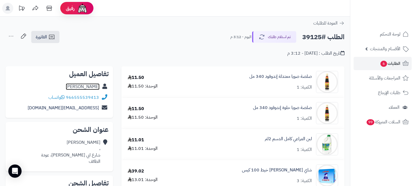
click at [92, 86] on link "محمد القرشي" at bounding box center [83, 87] width 34 height 7
click at [314, 36] on h2 "الطلب #39125" at bounding box center [323, 37] width 42 height 11
copy h2 "39125"
click at [391, 60] on span "الطلبات 6" at bounding box center [390, 64] width 20 height 8
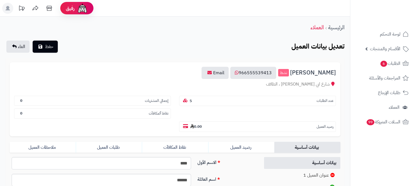
scroll to position [92, 0]
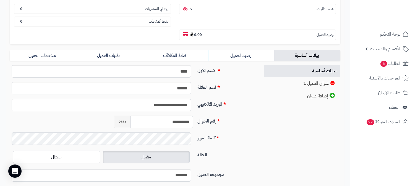
drag, startPoint x: 166, startPoint y: 109, endPoint x: 196, endPoint y: 115, distance: 30.1
click at [195, 116] on div "**********" at bounding box center [154, 122] width 84 height 12
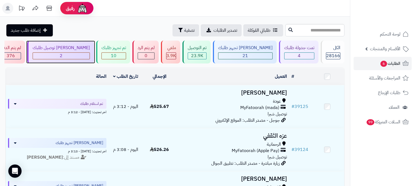
click at [90, 50] on div "[PERSON_NAME] توصيل طلبك" at bounding box center [61, 48] width 57 height 6
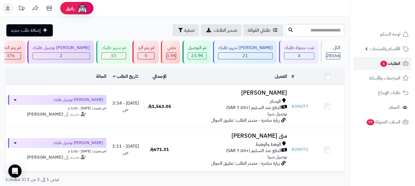
click at [393, 61] on span "الطلبات 6" at bounding box center [390, 64] width 20 height 8
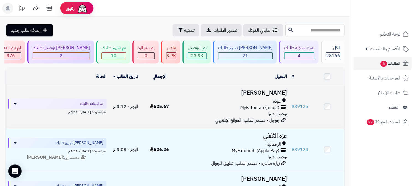
click at [265, 90] on h3 "[PERSON_NAME]" at bounding box center [233, 93] width 108 height 6
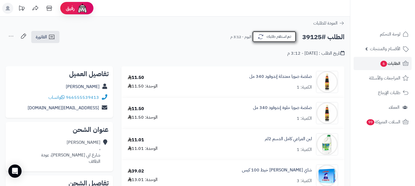
click at [284, 35] on button "تم استلام طلبك" at bounding box center [274, 37] width 44 height 12
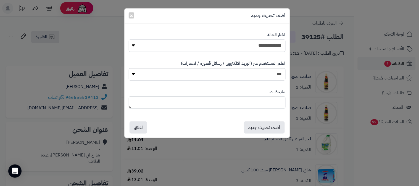
click at [245, 43] on select "**********" at bounding box center [207, 46] width 157 height 12
select select "*"
click at [129, 40] on select "**********" at bounding box center [207, 46] width 157 height 12
click at [260, 111] on div "ملاحظات" at bounding box center [207, 99] width 157 height 28
click at [262, 104] on textarea at bounding box center [207, 102] width 157 height 12
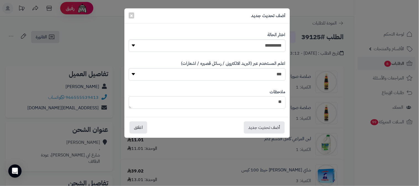
type textarea "*"
type textarea "**********"
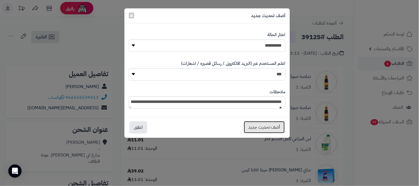
click at [263, 126] on button "أضف تحديث جديد" at bounding box center [264, 127] width 41 height 12
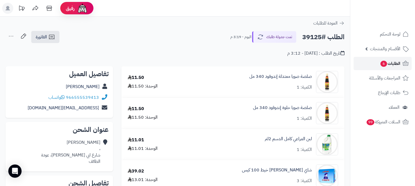
click at [398, 64] on span "الطلبات 6" at bounding box center [390, 64] width 20 height 8
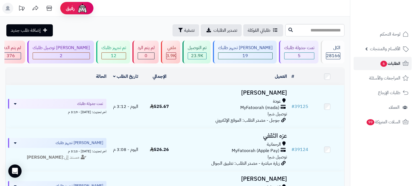
click at [398, 64] on span "الطلبات 6" at bounding box center [390, 64] width 20 height 8
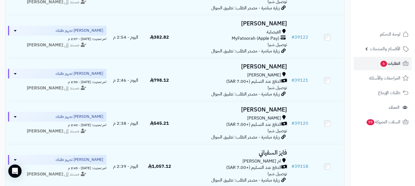
scroll to position [163, 0]
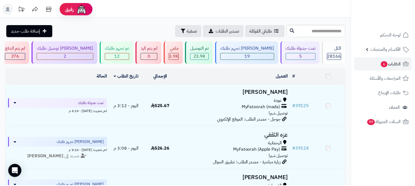
scroll to position [163, 0]
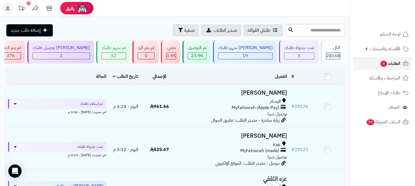
click at [394, 63] on span "الطلبات 8" at bounding box center [390, 64] width 20 height 8
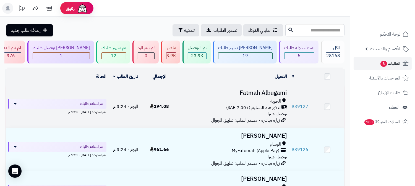
click at [271, 93] on h3 "Fatmah Albugami" at bounding box center [233, 93] width 108 height 6
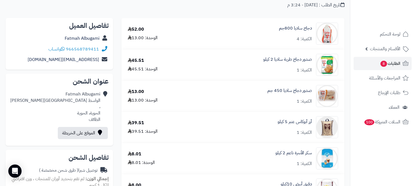
scroll to position [35, 0]
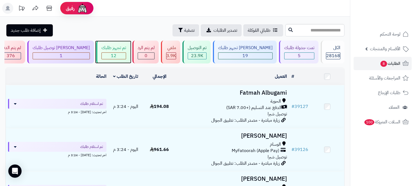
click at [130, 52] on div "تم تجهيز طلبك 12" at bounding box center [113, 52] width 34 height 23
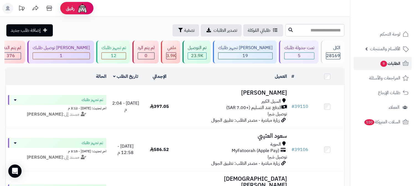
click at [387, 63] on span "الطلبات 9" at bounding box center [390, 64] width 20 height 8
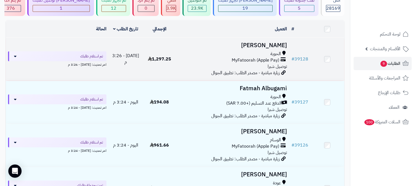
scroll to position [61, 0]
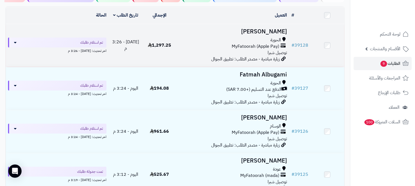
click at [279, 28] on h3 "[PERSON_NAME]" at bounding box center [233, 31] width 108 height 6
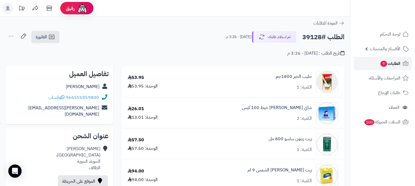
click at [390, 66] on span "الطلبات 9" at bounding box center [390, 64] width 20 height 8
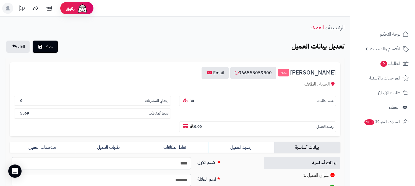
scroll to position [31, 0]
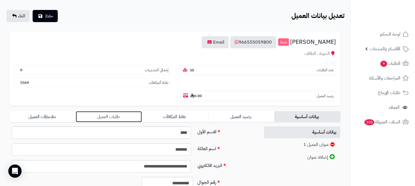
click at [117, 111] on link "طلبات العميل" at bounding box center [109, 116] width 66 height 11
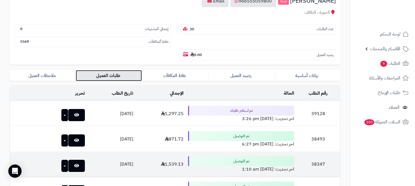
scroll to position [61, 0]
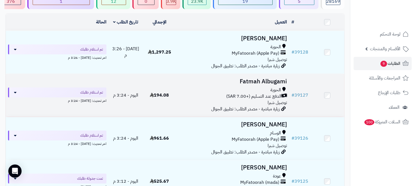
scroll to position [61, 0]
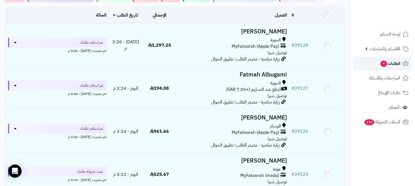
click at [396, 62] on span "الطلبات 9" at bounding box center [390, 64] width 20 height 8
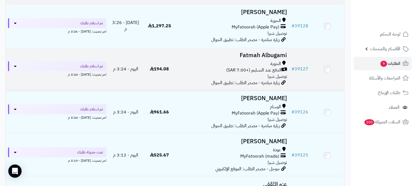
scroll to position [61, 0]
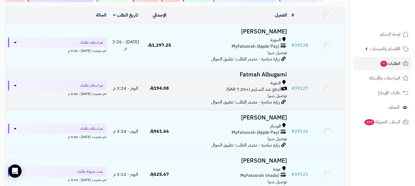
click at [254, 78] on h3 "Fatmah Albugami" at bounding box center [233, 75] width 108 height 6
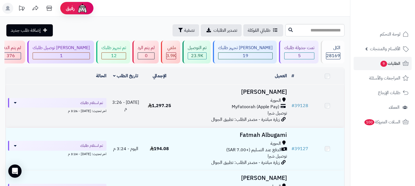
scroll to position [61, 0]
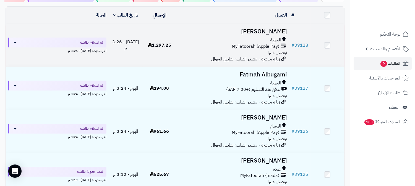
click at [276, 32] on h3 "جمال العتيبى" at bounding box center [233, 31] width 108 height 6
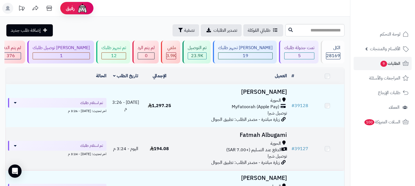
scroll to position [61, 0]
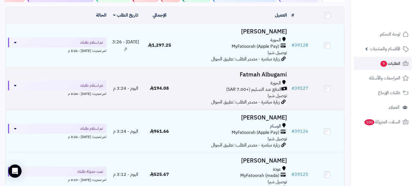
click at [262, 75] on h3 "Fatmah Albugami" at bounding box center [233, 75] width 108 height 6
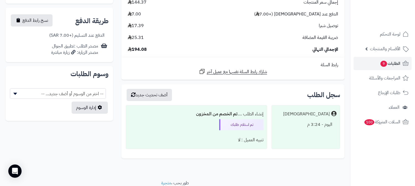
scroll to position [281, 0]
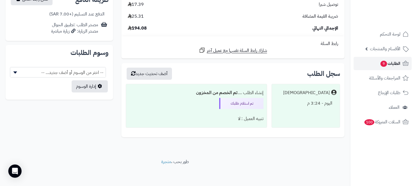
click at [391, 60] on span "الطلبات 9" at bounding box center [390, 64] width 20 height 8
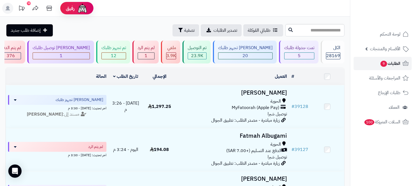
click at [398, 64] on span "الطلبات 9" at bounding box center [390, 64] width 20 height 8
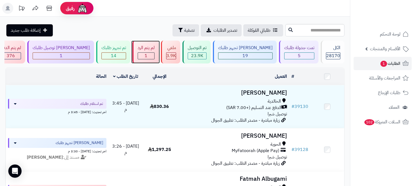
click at [155, 51] on div "لم يتم الرد" at bounding box center [146, 48] width 17 height 6
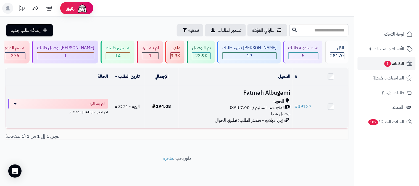
click at [268, 93] on h3 "Fatmah Albugami" at bounding box center [236, 93] width 110 height 6
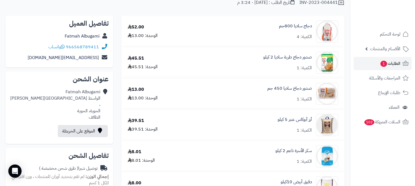
scroll to position [49, 0]
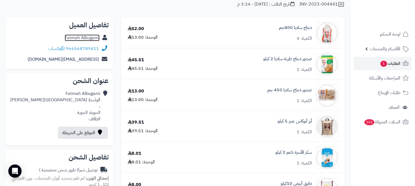
click at [85, 37] on link "Fatmah Albugami" at bounding box center [82, 38] width 35 height 7
click at [393, 64] on span "الطلبات 1" at bounding box center [390, 64] width 20 height 8
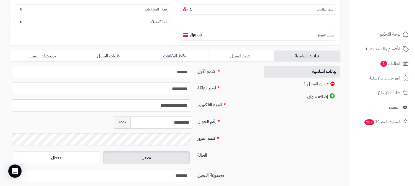
scroll to position [92, 0]
click at [183, 116] on input "*********" at bounding box center [162, 122] width 62 height 12
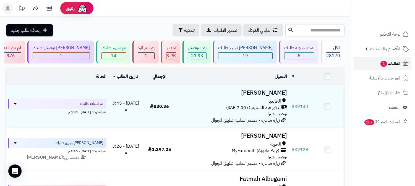
click at [397, 65] on span "الطلبات 1" at bounding box center [390, 64] width 20 height 8
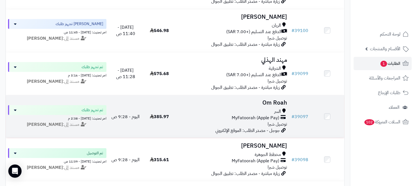
scroll to position [983, 0]
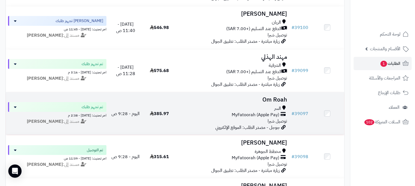
click at [256, 106] on div "السر" at bounding box center [233, 109] width 108 height 6
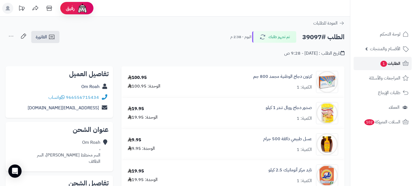
click at [390, 62] on span "الطلبات 1" at bounding box center [390, 64] width 20 height 8
